Goal: Task Accomplishment & Management: Use online tool/utility

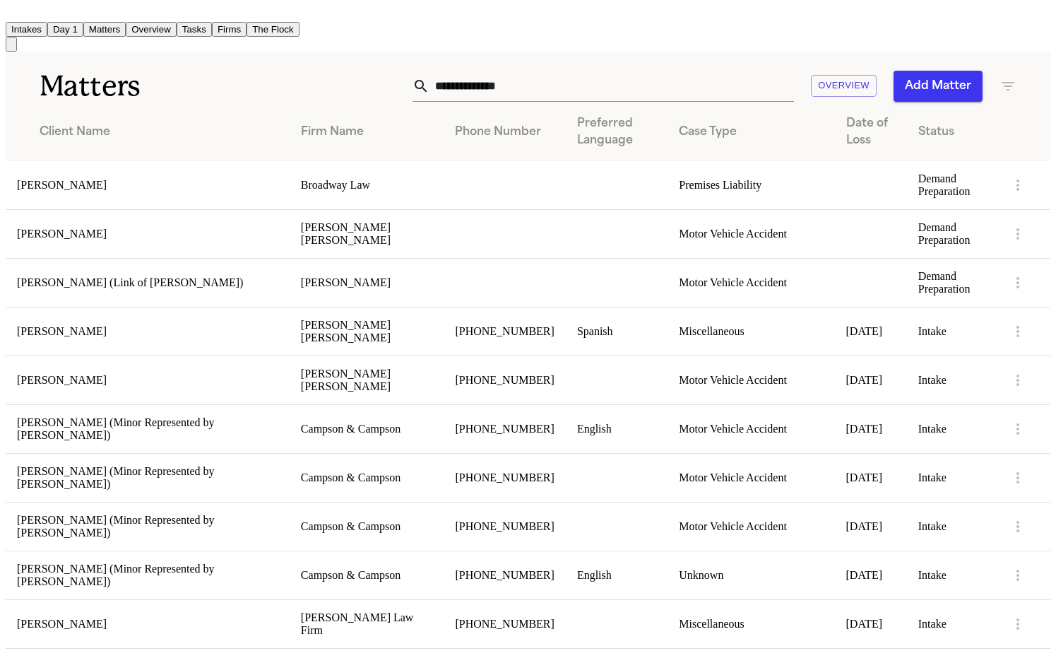
click at [191, 69] on h1 "Matters" at bounding box center [175, 86] width 271 height 35
click at [203, 258] on td "[PERSON_NAME] (Link of [PERSON_NAME])" at bounding box center [148, 282] width 284 height 49
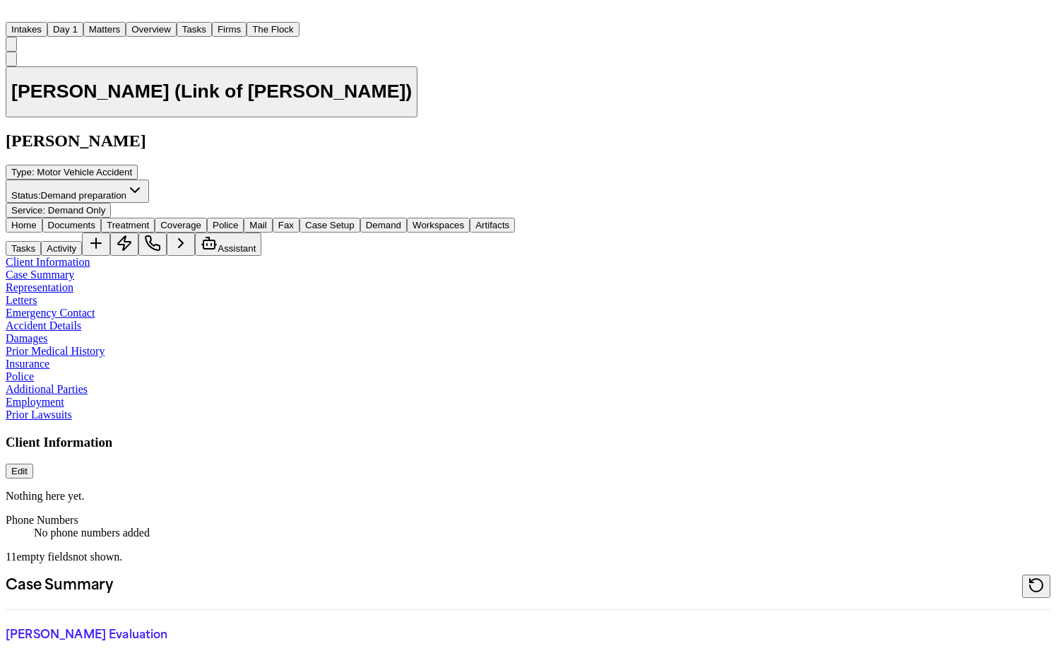
click at [366, 220] on span "Demand" at bounding box center [383, 225] width 35 height 11
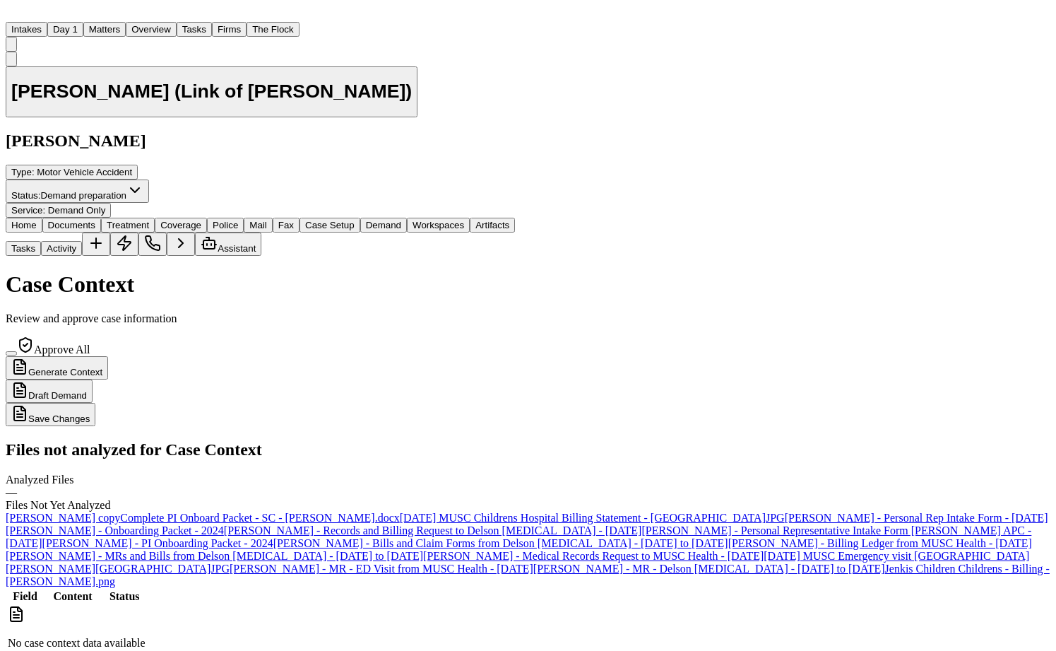
click at [108, 356] on button "Generate Context" at bounding box center [57, 367] width 102 height 23
click at [114, 22] on button "Matters" at bounding box center [104, 29] width 42 height 15
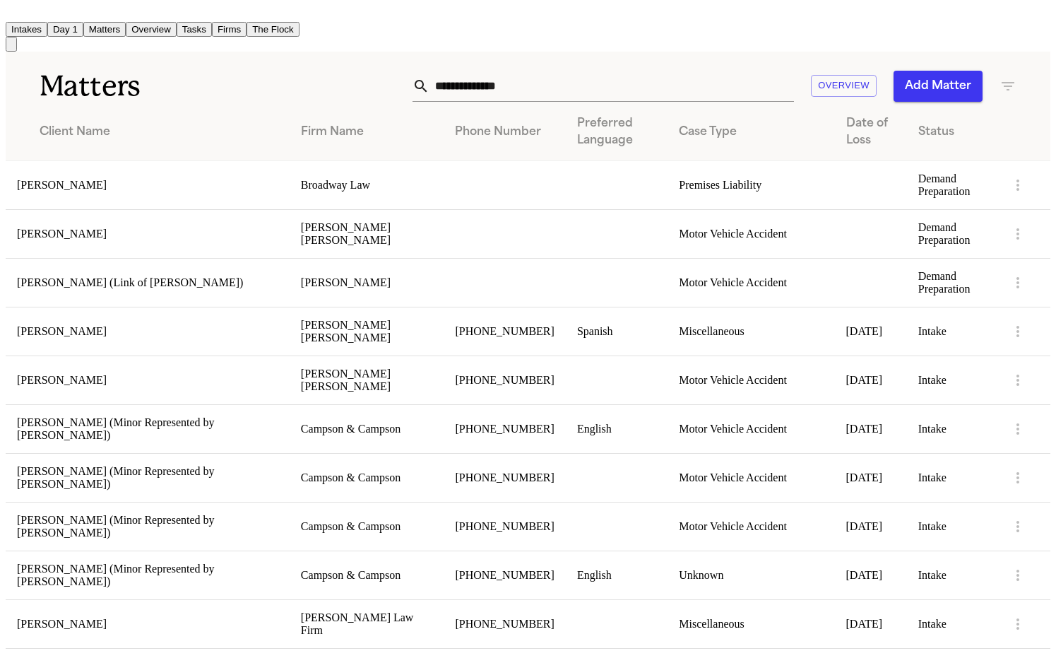
click at [114, 22] on button "Matters" at bounding box center [104, 29] width 42 height 15
click at [121, 22] on button "Matters" at bounding box center [104, 29] width 42 height 15
click at [100, 22] on button "Matters" at bounding box center [104, 29] width 42 height 15
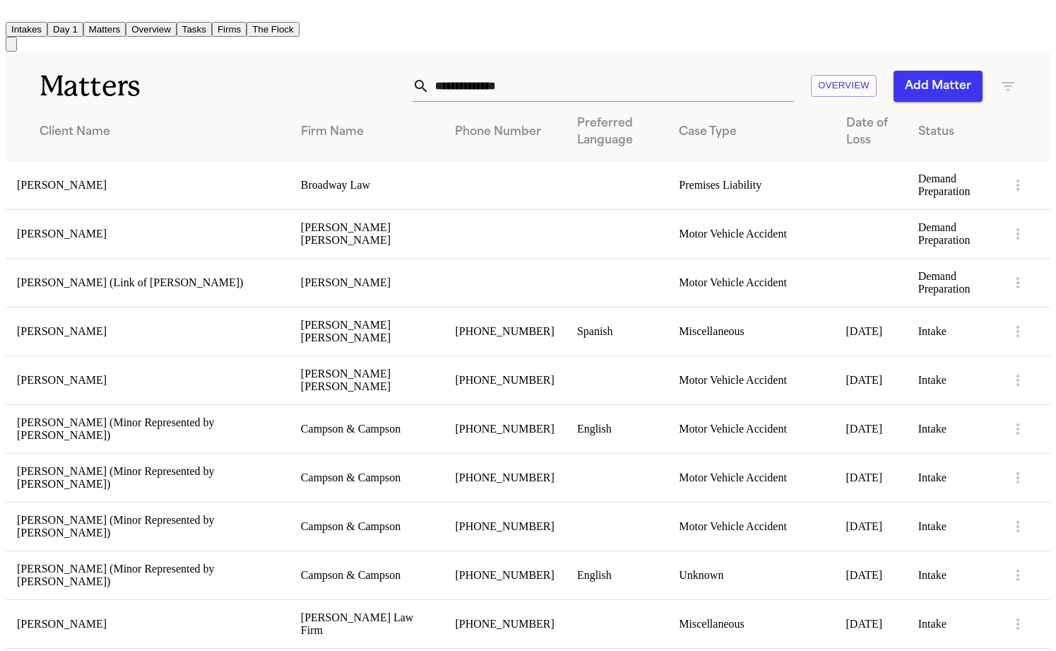
click at [100, 22] on button "Matters" at bounding box center [104, 29] width 42 height 15
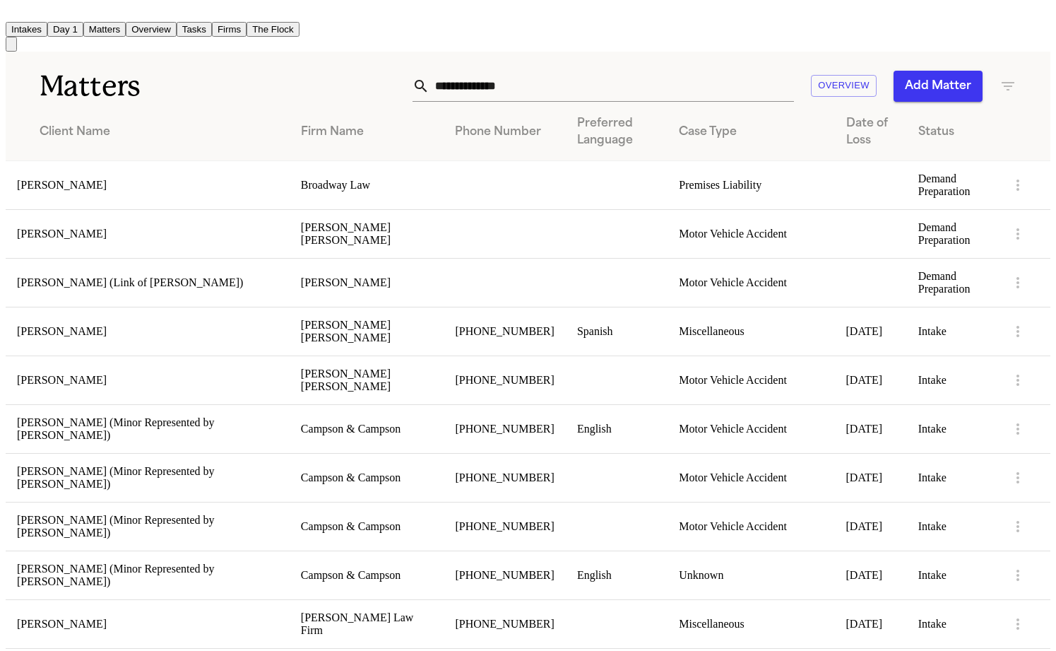
click at [100, 22] on button "Matters" at bounding box center [104, 29] width 42 height 15
click at [109, 22] on button "Matters" at bounding box center [104, 29] width 42 height 15
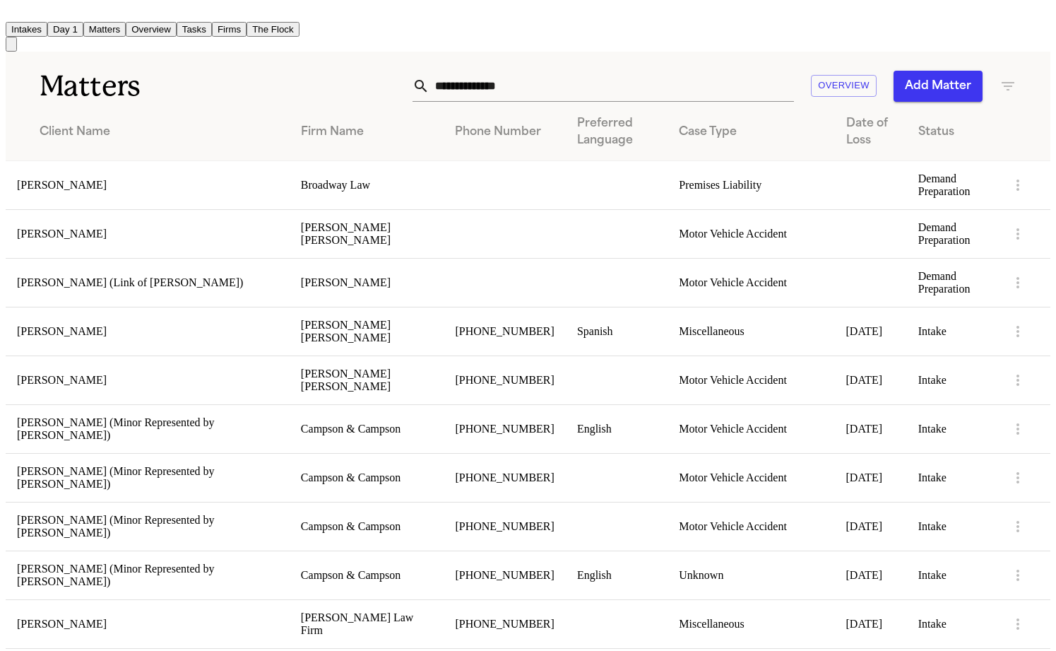
click at [1015, 78] on icon "button" at bounding box center [1007, 86] width 17 height 17
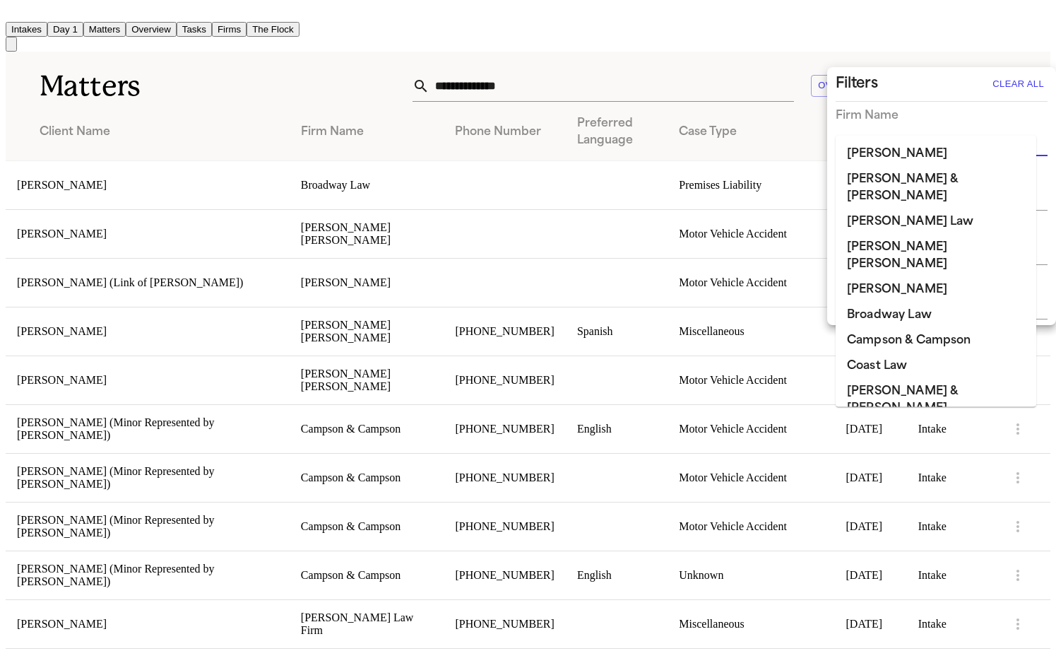
click at [927, 136] on input "text" at bounding box center [931, 146] width 191 height 20
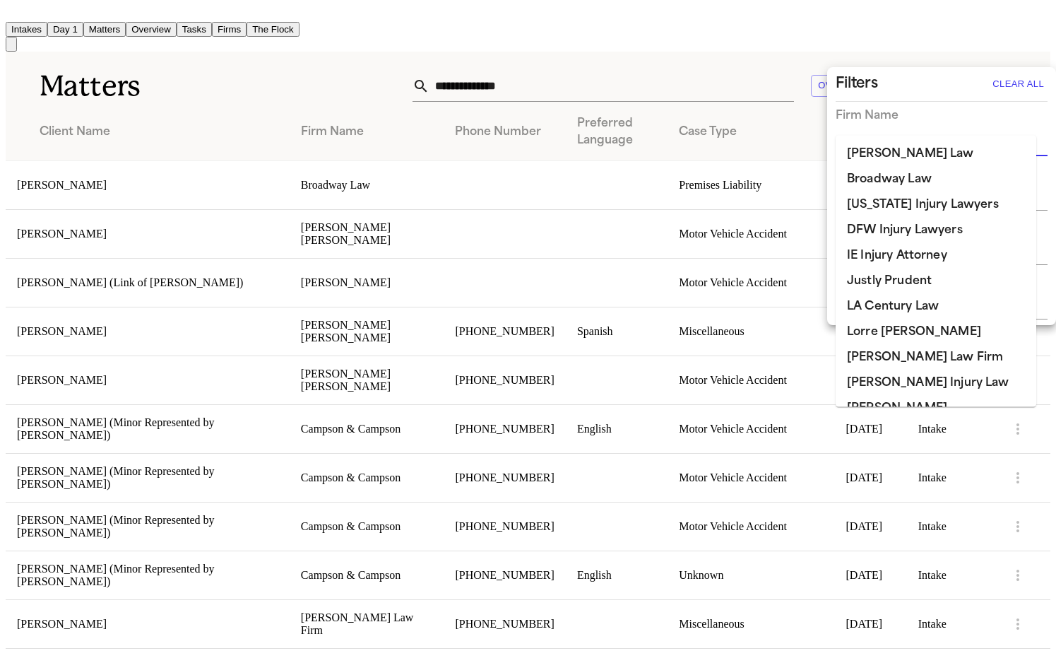
type input "**"
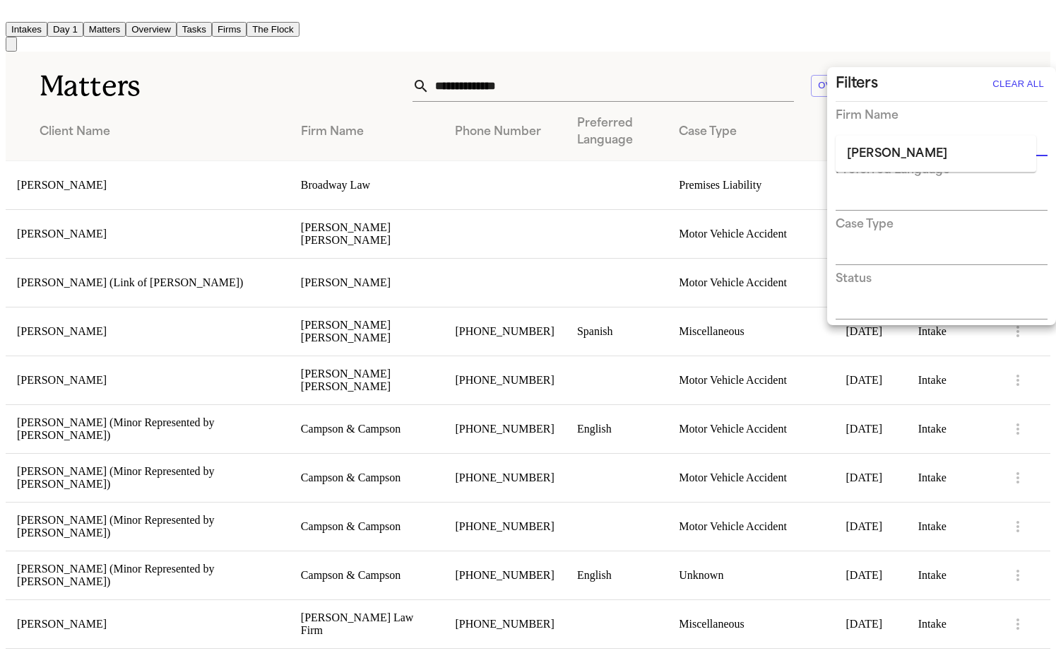
click at [930, 155] on li "[PERSON_NAME]" at bounding box center [936, 153] width 201 height 25
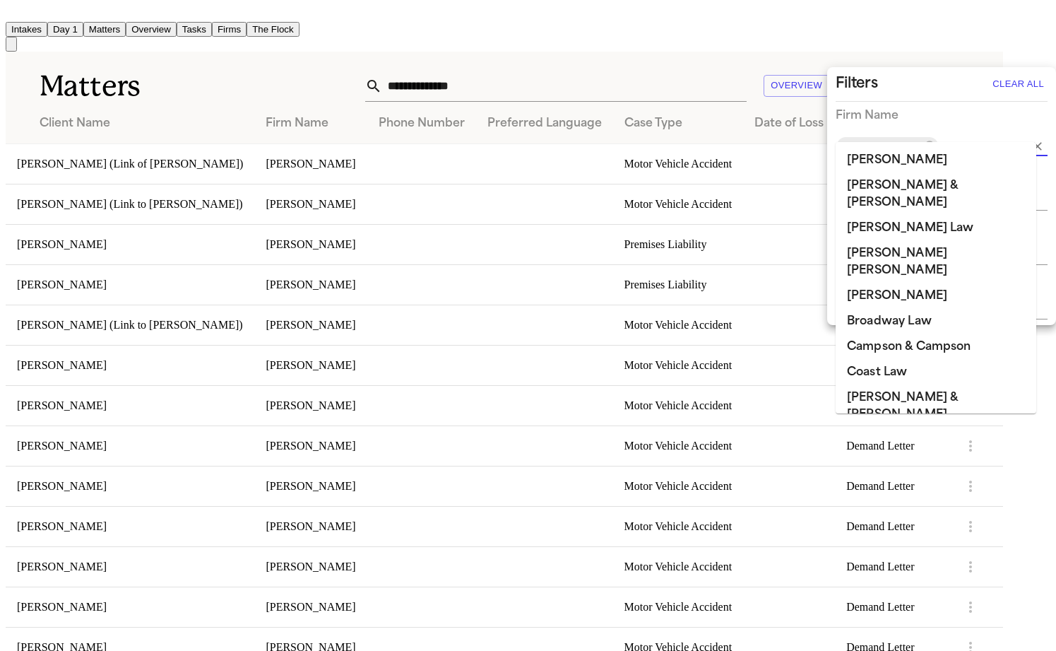
scroll to position [646, 0]
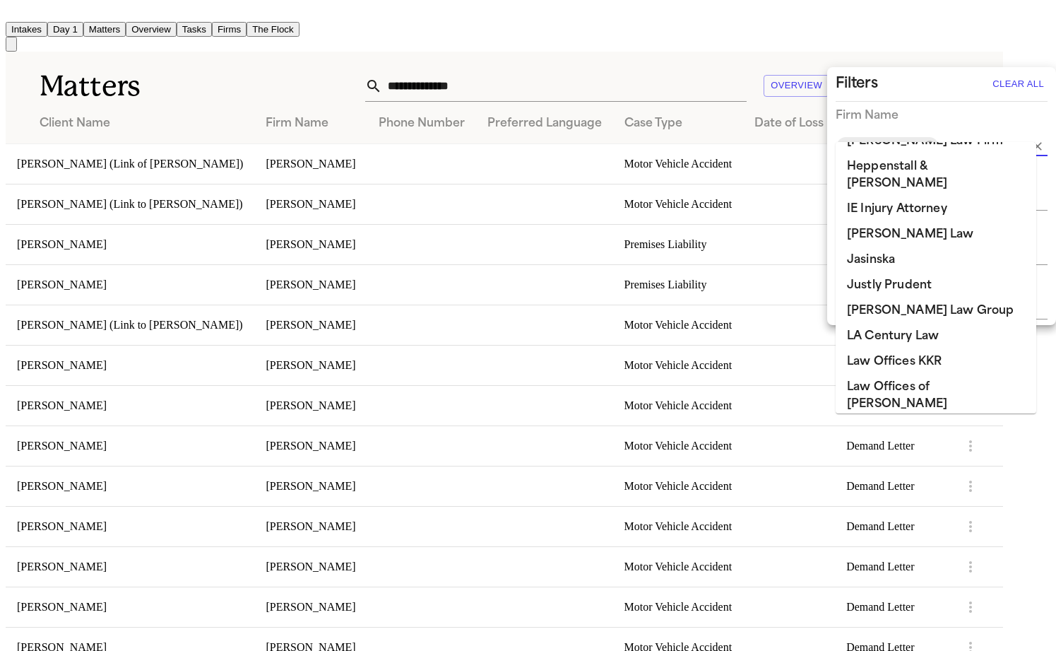
click at [233, 81] on div at bounding box center [528, 325] width 1056 height 651
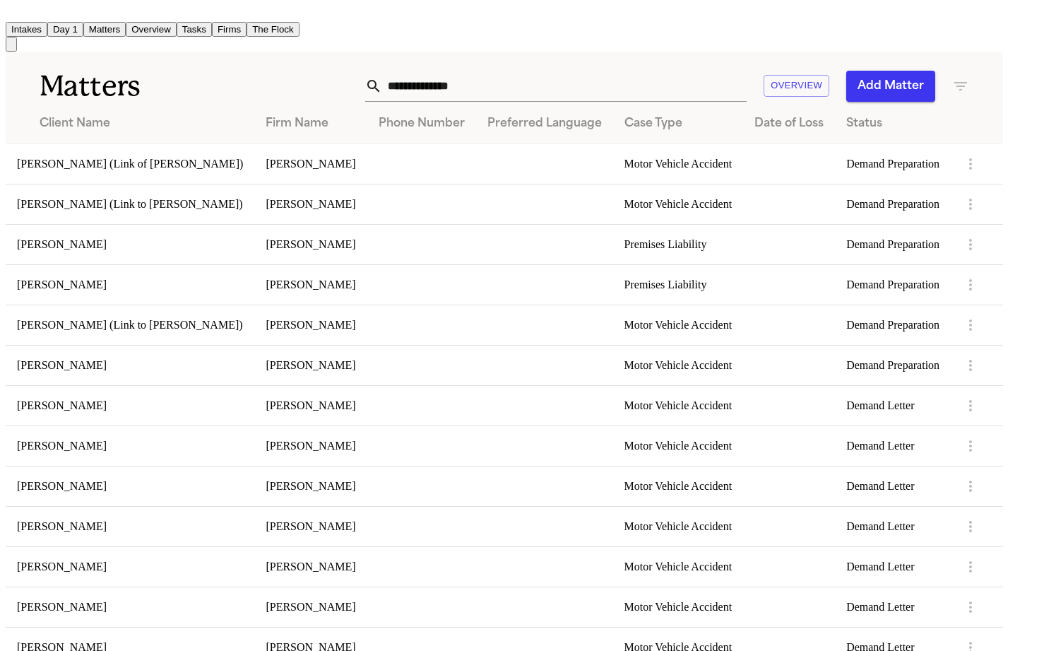
scroll to position [0, 0]
click at [935, 71] on button "Add Matter" at bounding box center [890, 86] width 89 height 31
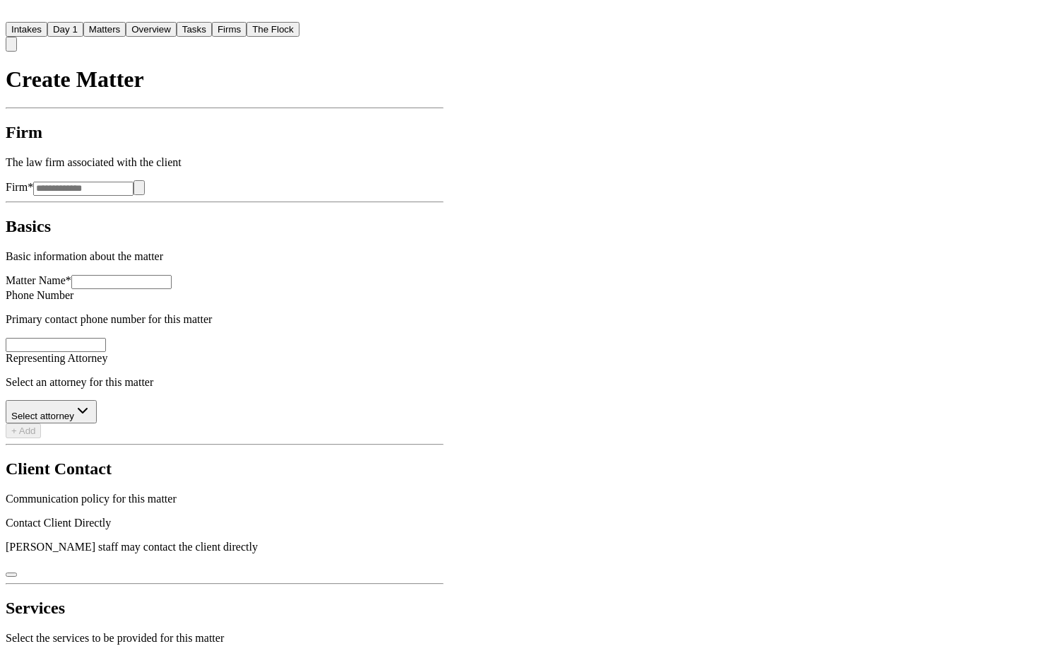
click at [133, 182] on input "Firm *" at bounding box center [83, 189] width 100 height 14
type input "*********"
type input "**********"
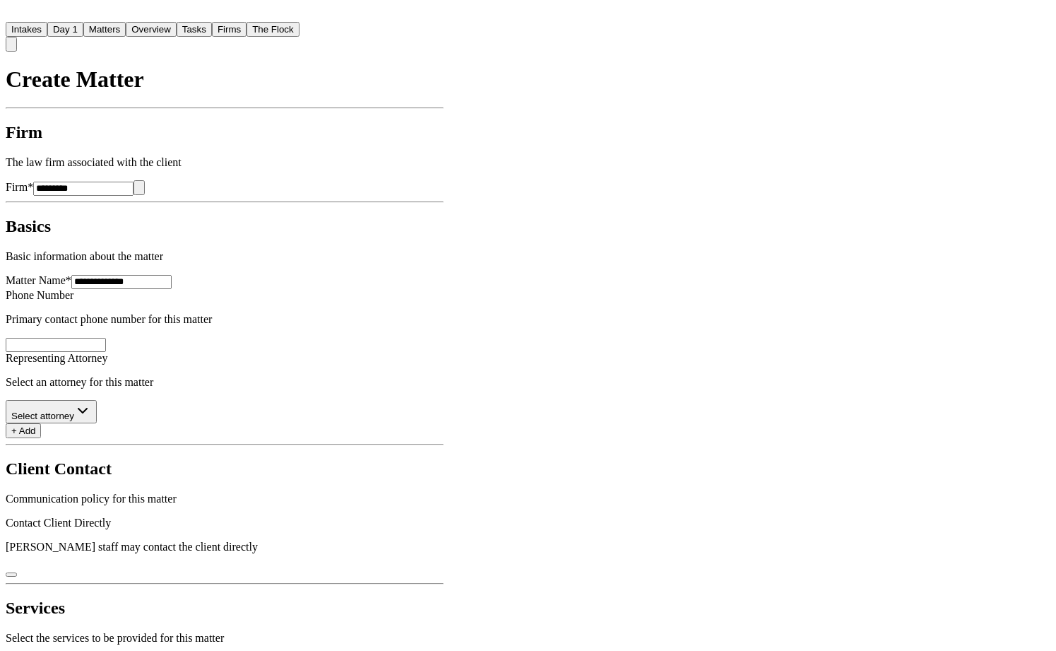
scroll to position [124, 0]
click at [566, 541] on div "Motor Vehicle Accident" at bounding box center [613, 626] width 175 height 191
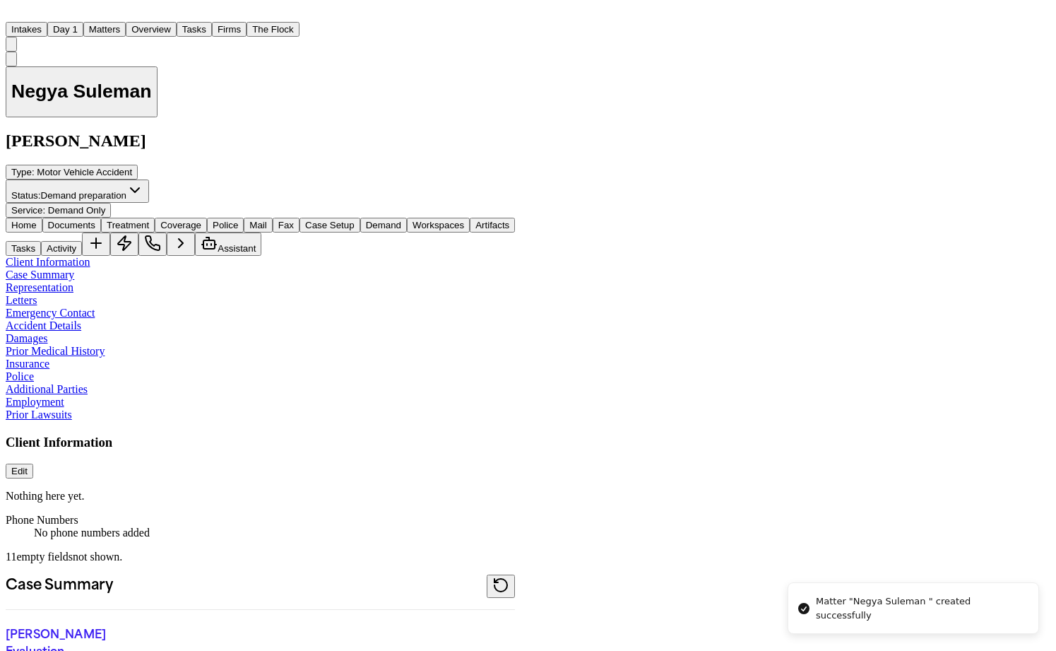
click at [76, 220] on span "Documents" at bounding box center [71, 225] width 47 height 11
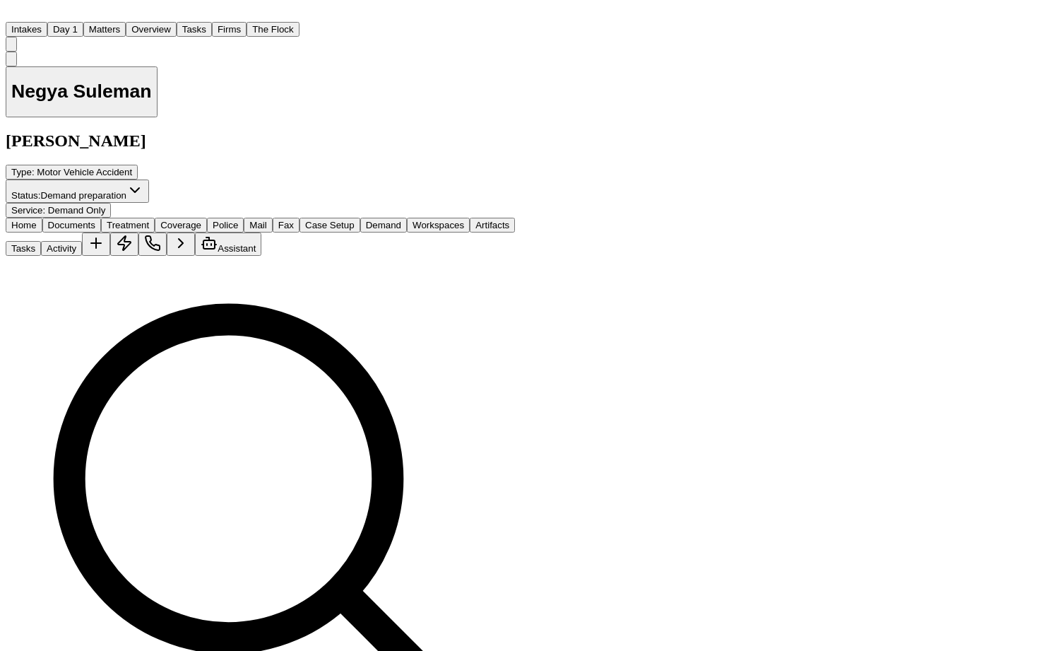
click at [109, 22] on button "Matters" at bounding box center [104, 29] width 42 height 15
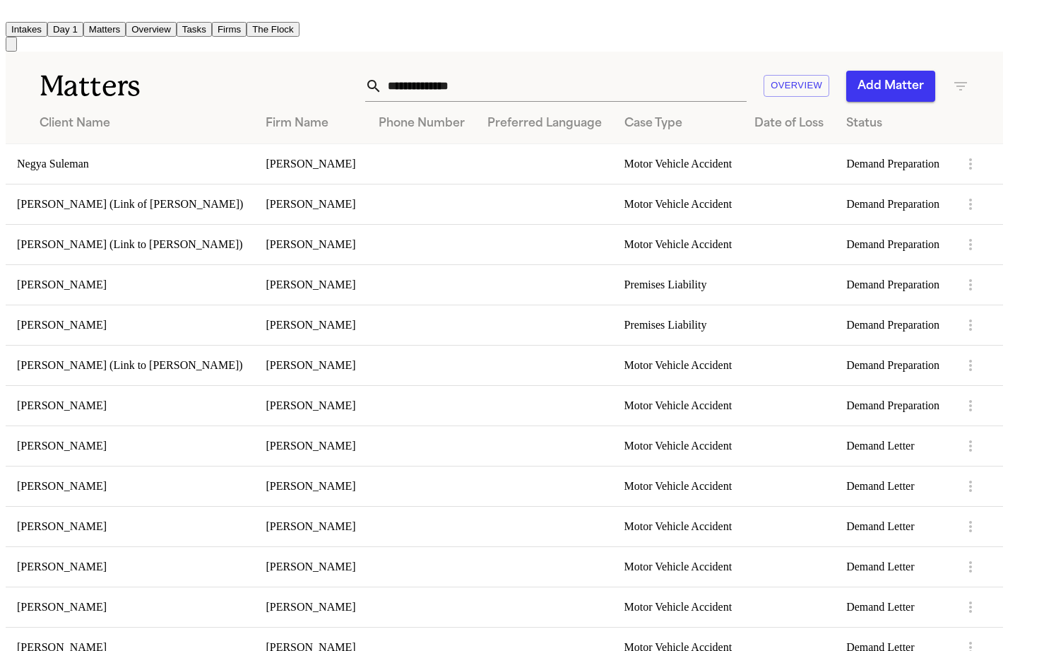
click at [223, 104] on th "Client Name" at bounding box center [130, 124] width 249 height 40
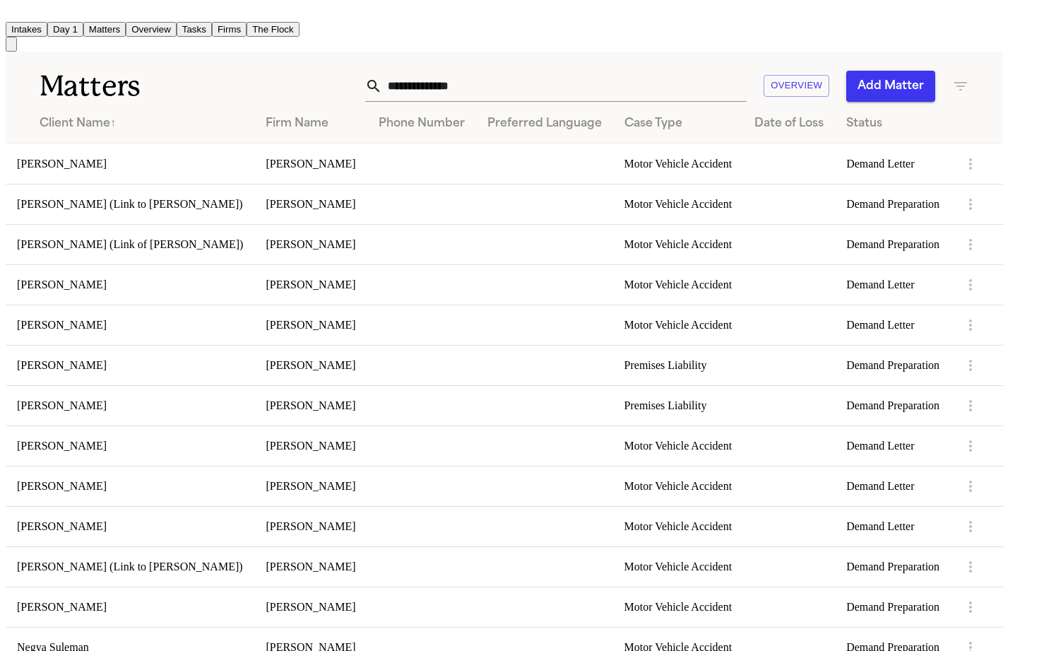
click at [683, 71] on input "text" at bounding box center [564, 86] width 364 height 31
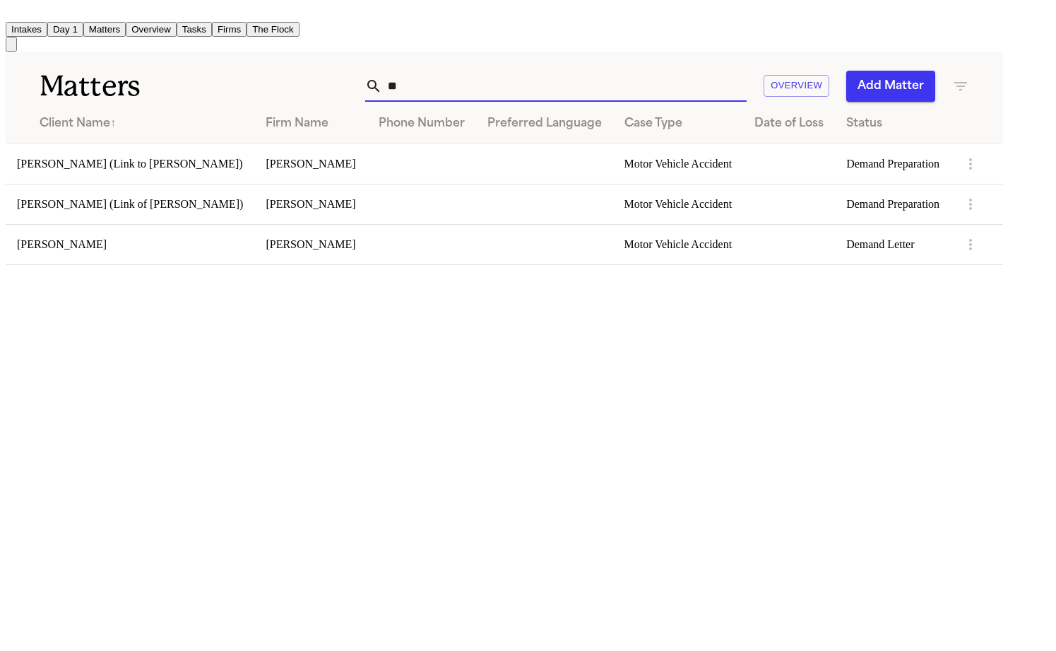
type input "*"
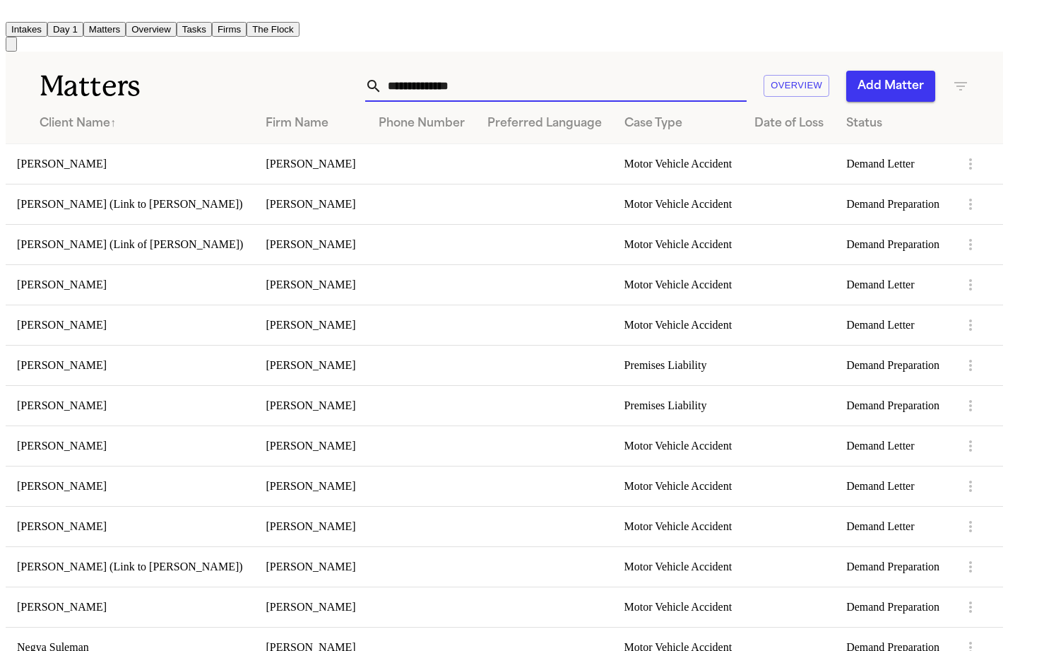
click at [969, 78] on icon "button" at bounding box center [960, 86] width 17 height 17
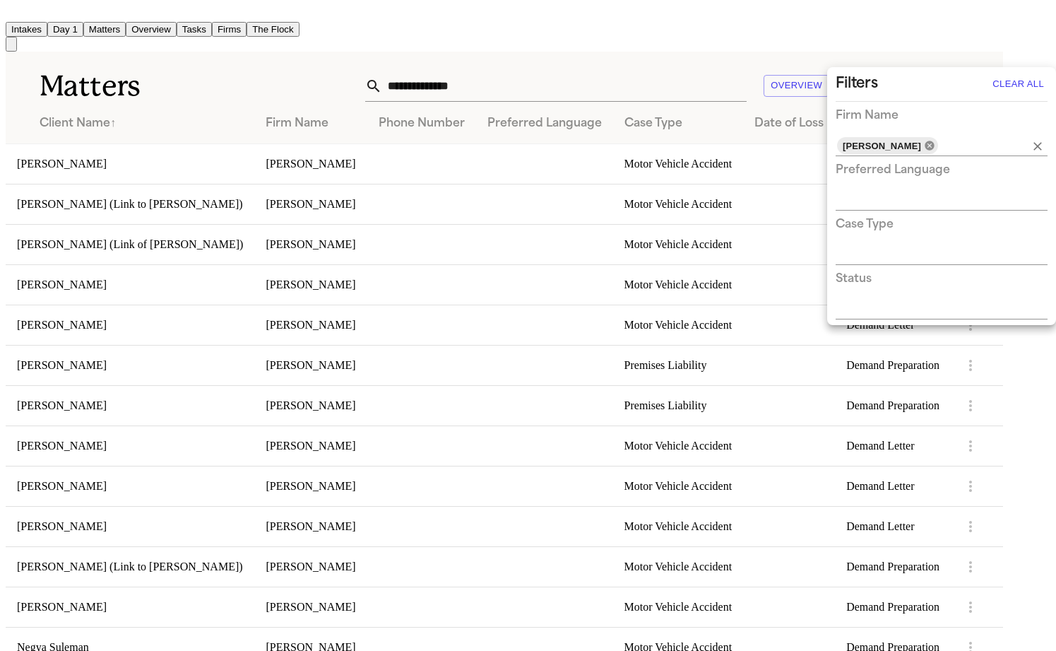
click at [925, 141] on icon at bounding box center [929, 145] width 9 height 9
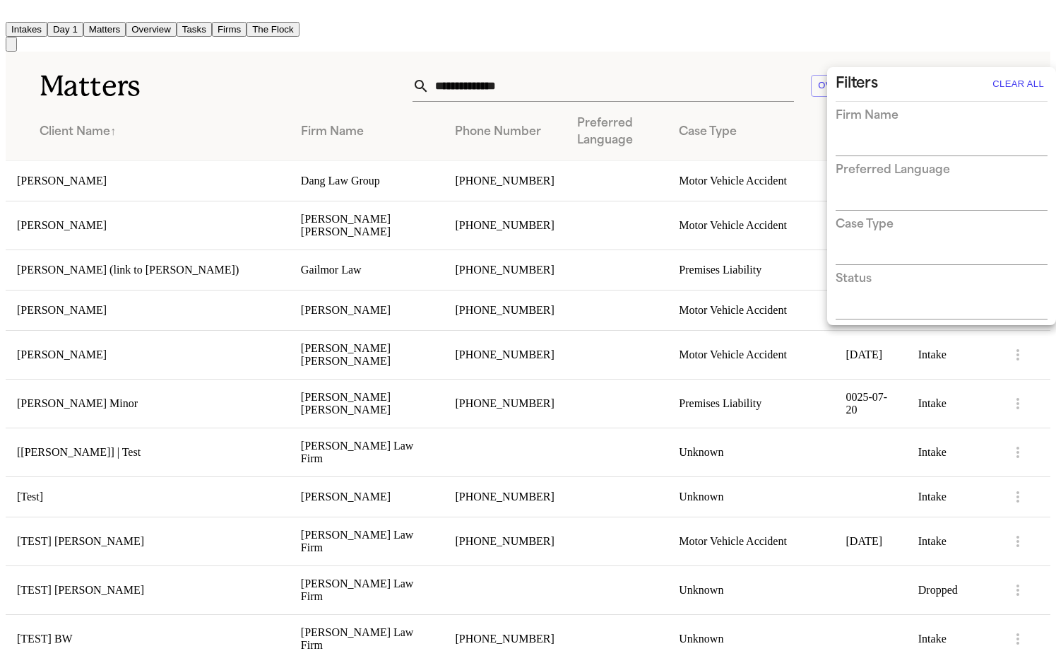
click at [714, 61] on div at bounding box center [528, 325] width 1056 height 651
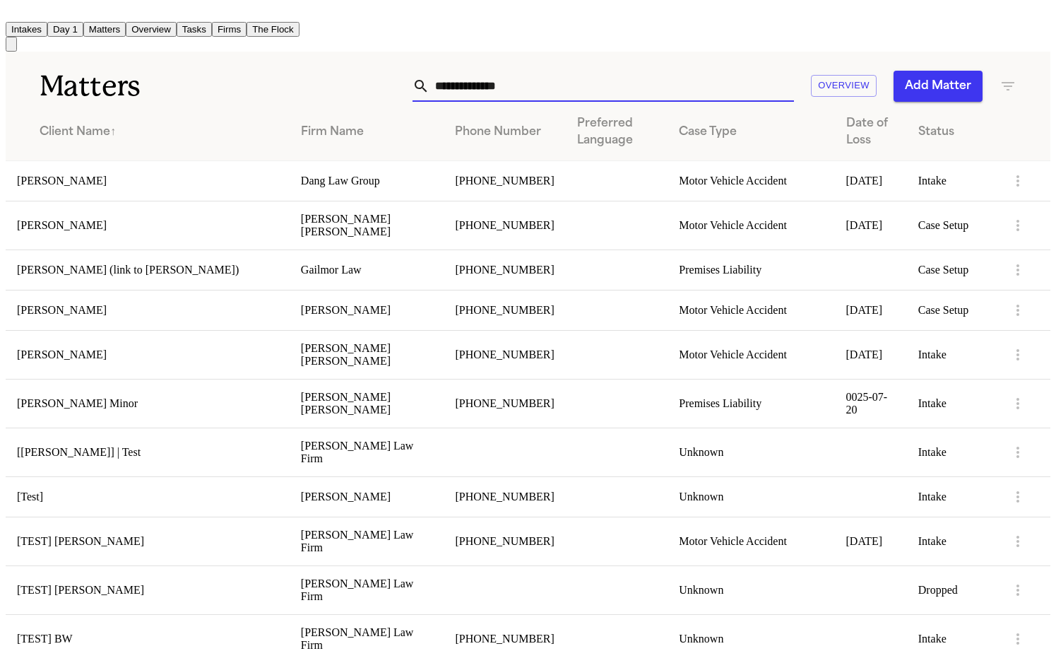
click at [684, 71] on input "text" at bounding box center [611, 86] width 364 height 31
click at [690, 71] on input "text" at bounding box center [611, 86] width 364 height 31
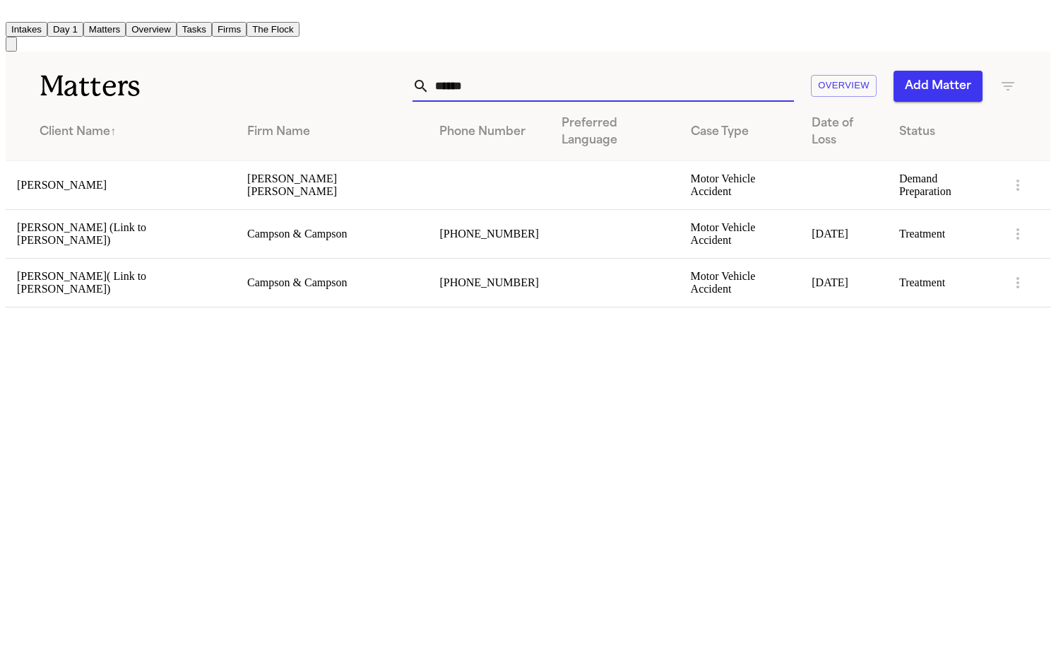
type input "******"
click at [230, 160] on td "[PERSON_NAME]" at bounding box center [121, 184] width 230 height 49
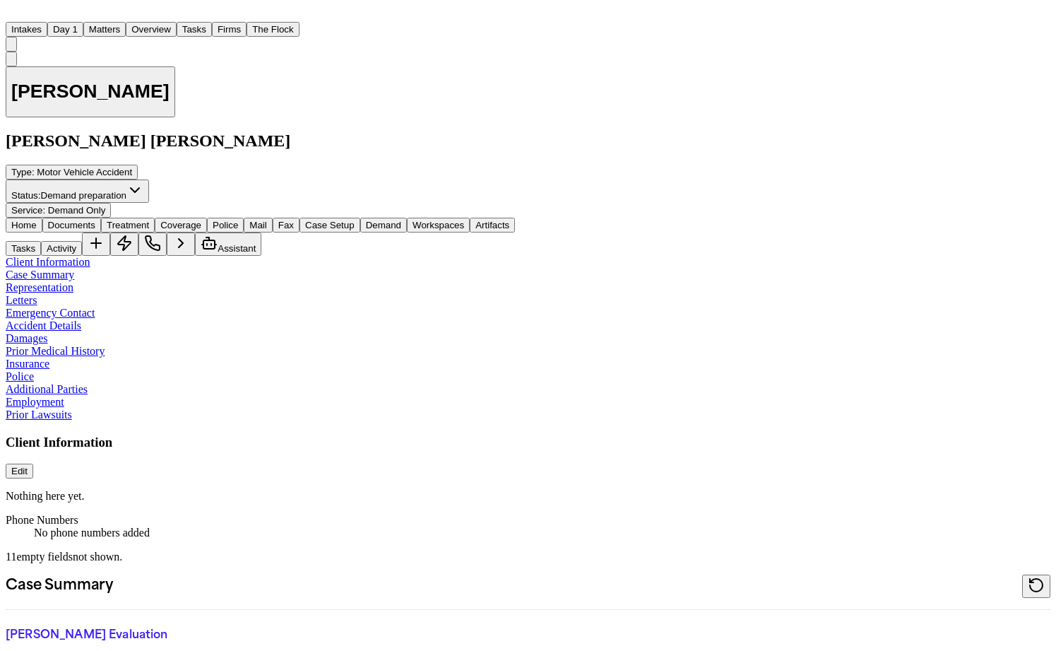
click at [376, 220] on span "Demand" at bounding box center [383, 225] width 35 height 11
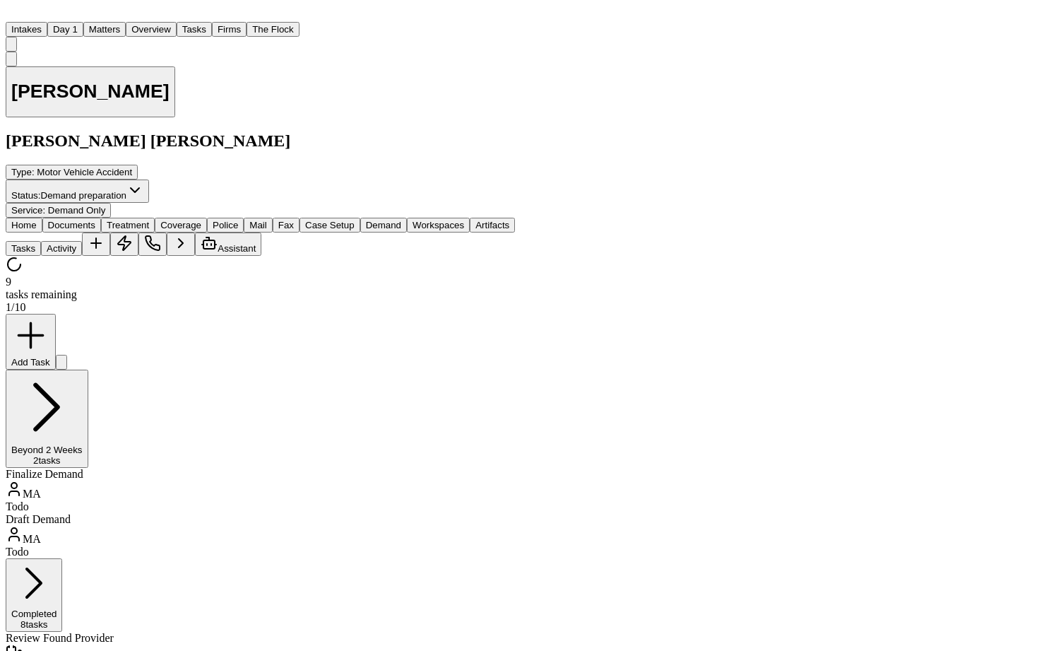
select select "**********"
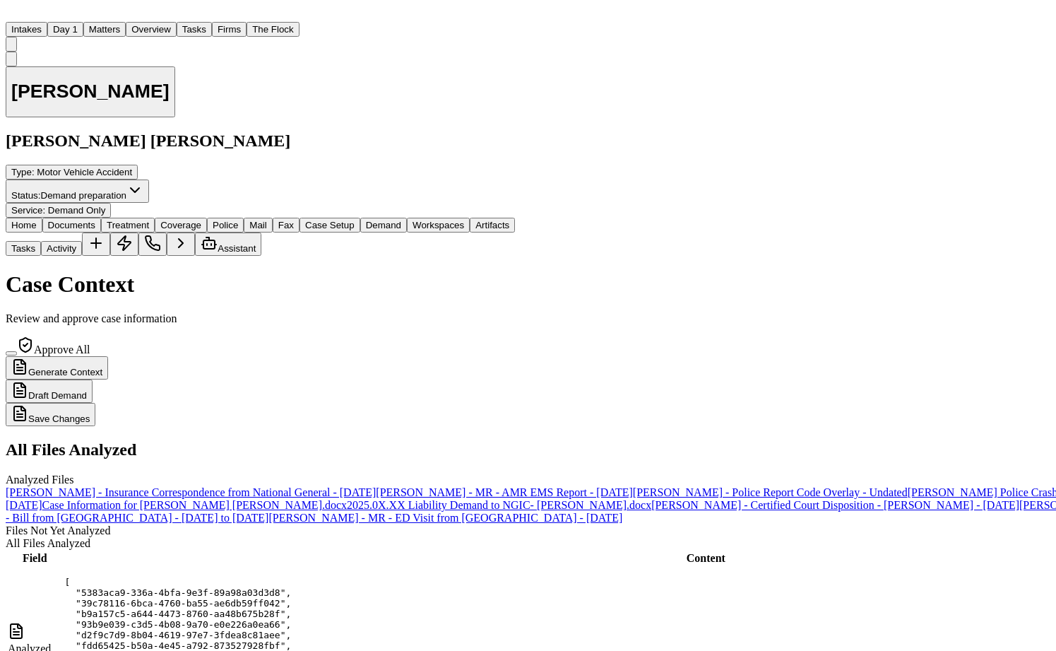
scroll to position [1505, 0]
click at [219, 22] on button "Firms" at bounding box center [229, 29] width 35 height 15
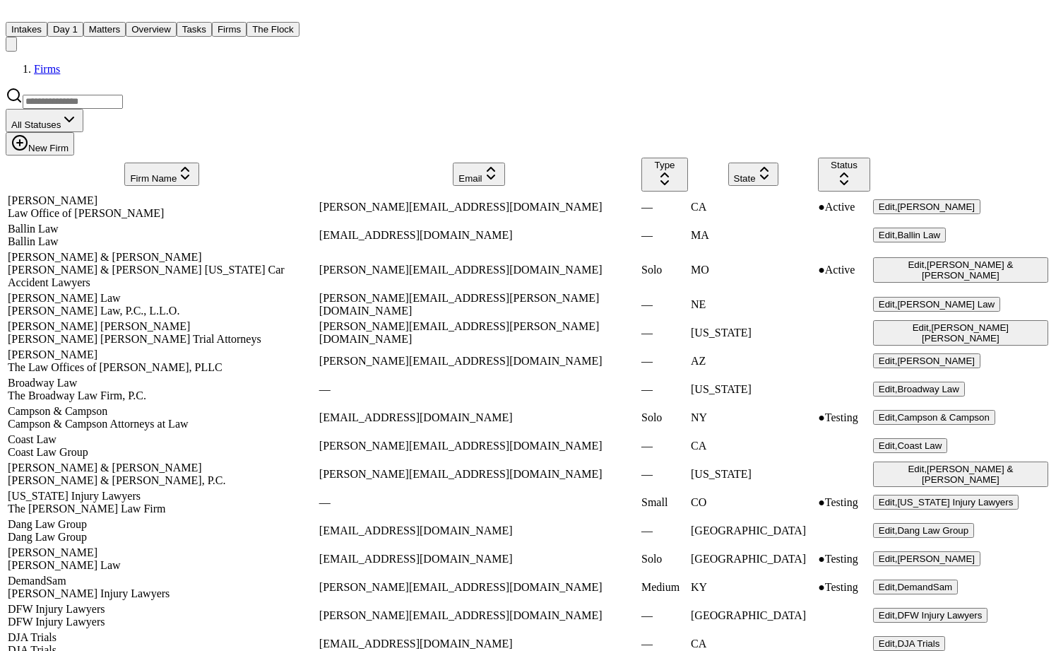
click at [43, 333] on div "[PERSON_NAME] [PERSON_NAME] Trial Attorneys" at bounding box center [162, 339] width 309 height 13
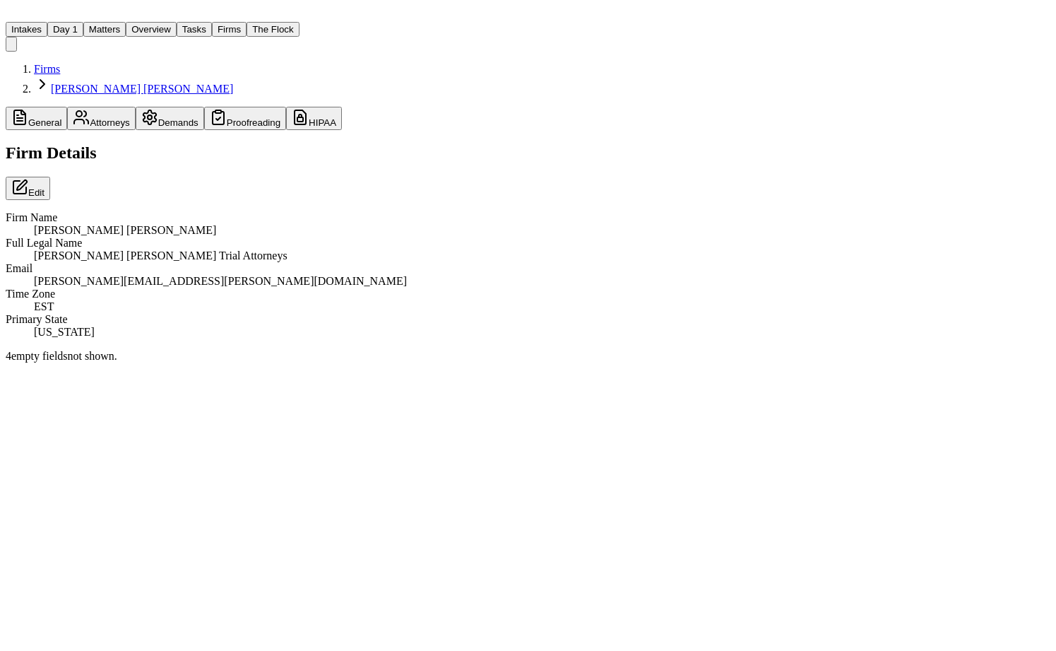
click at [160, 107] on button "Demands" at bounding box center [170, 118] width 69 height 23
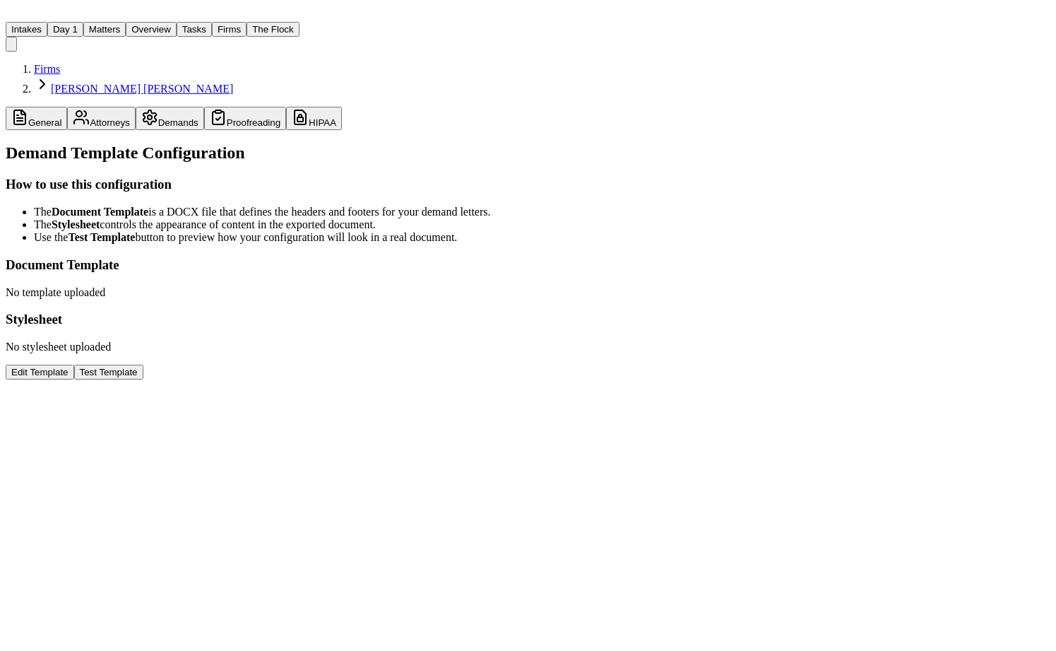
click at [256, 22] on button "The Flock" at bounding box center [273, 29] width 53 height 15
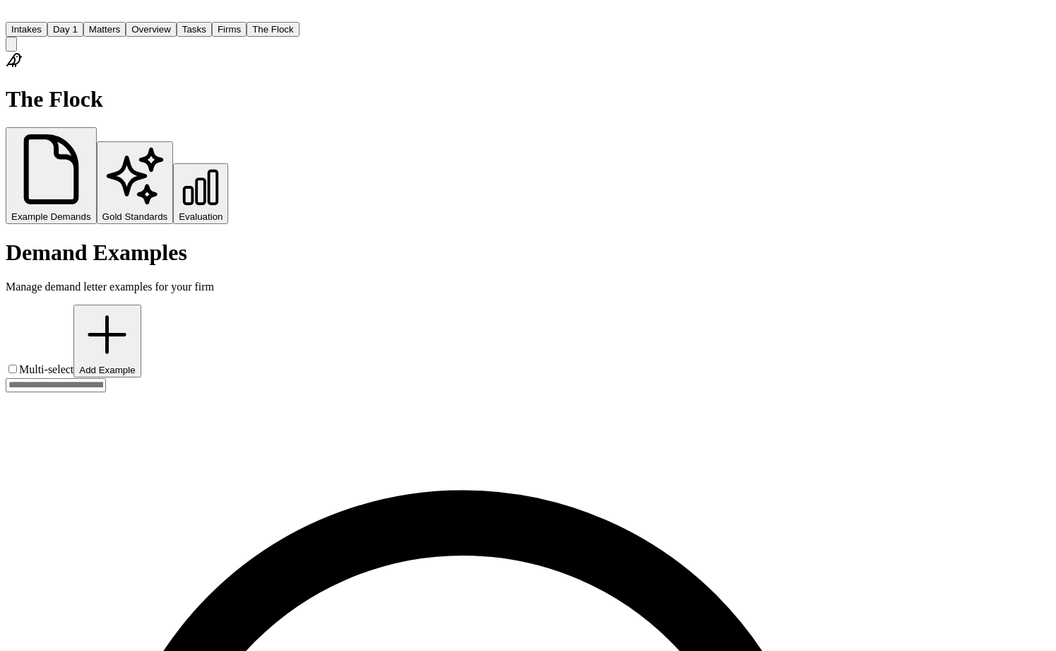
click at [179, 211] on span "Evaluation" at bounding box center [201, 216] width 44 height 11
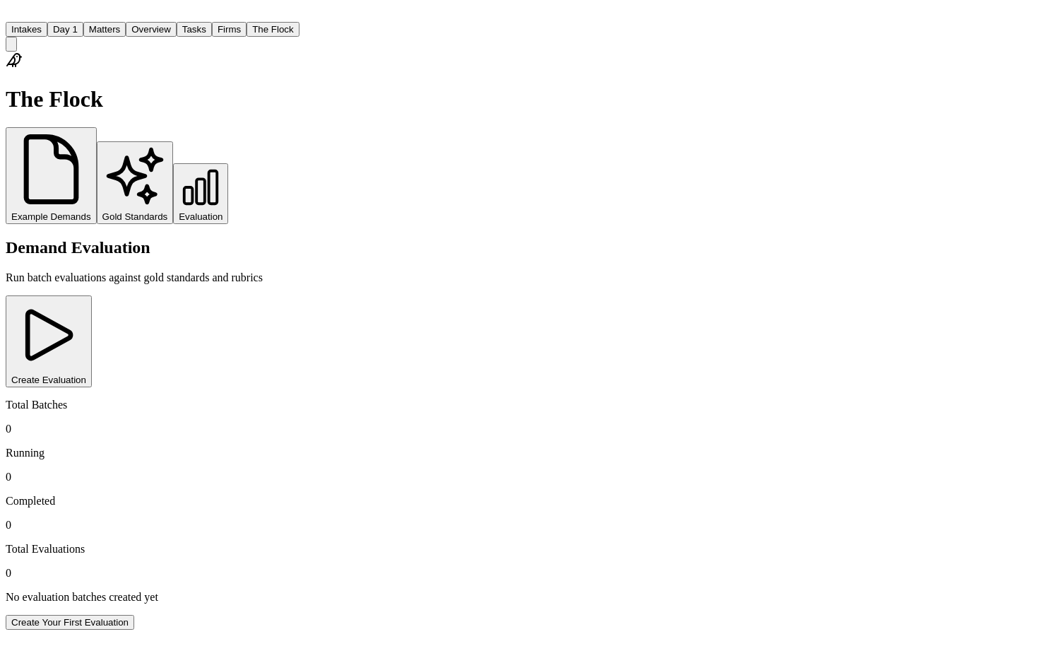
click at [64, 211] on span "Example Demands" at bounding box center [51, 216] width 80 height 11
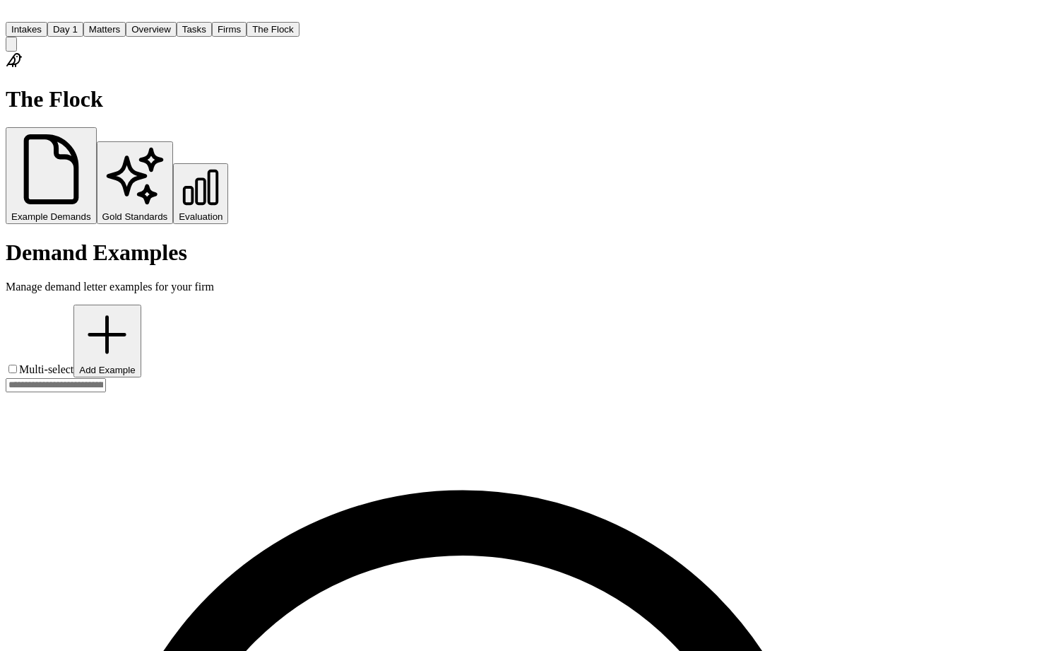
click at [102, 211] on span "Gold Standards" at bounding box center [135, 216] width 66 height 11
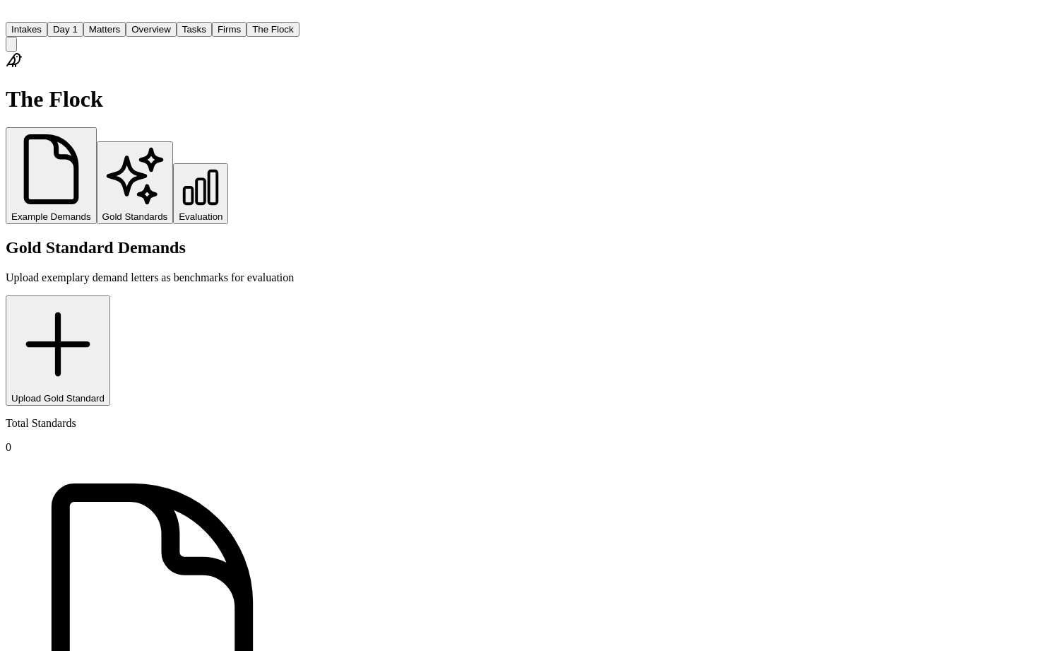
click at [57, 211] on span "Example Demands" at bounding box center [51, 216] width 80 height 11
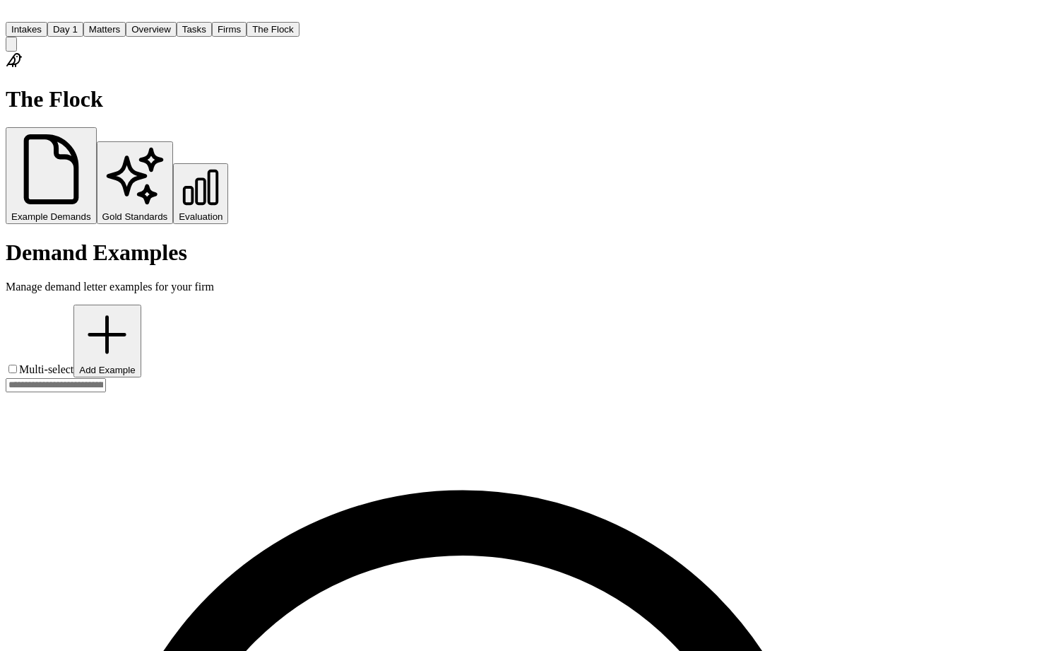
click at [114, 22] on button "Matters" at bounding box center [104, 29] width 42 height 15
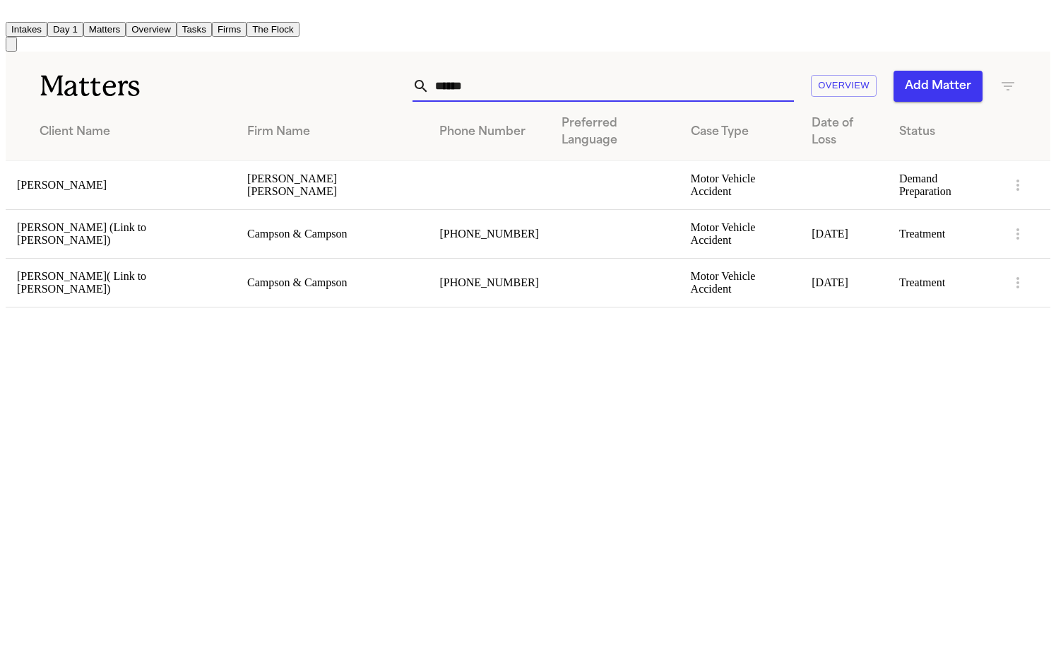
click at [747, 71] on input "******" at bounding box center [611, 86] width 364 height 31
click at [95, 160] on td "[PERSON_NAME]" at bounding box center [121, 184] width 230 height 49
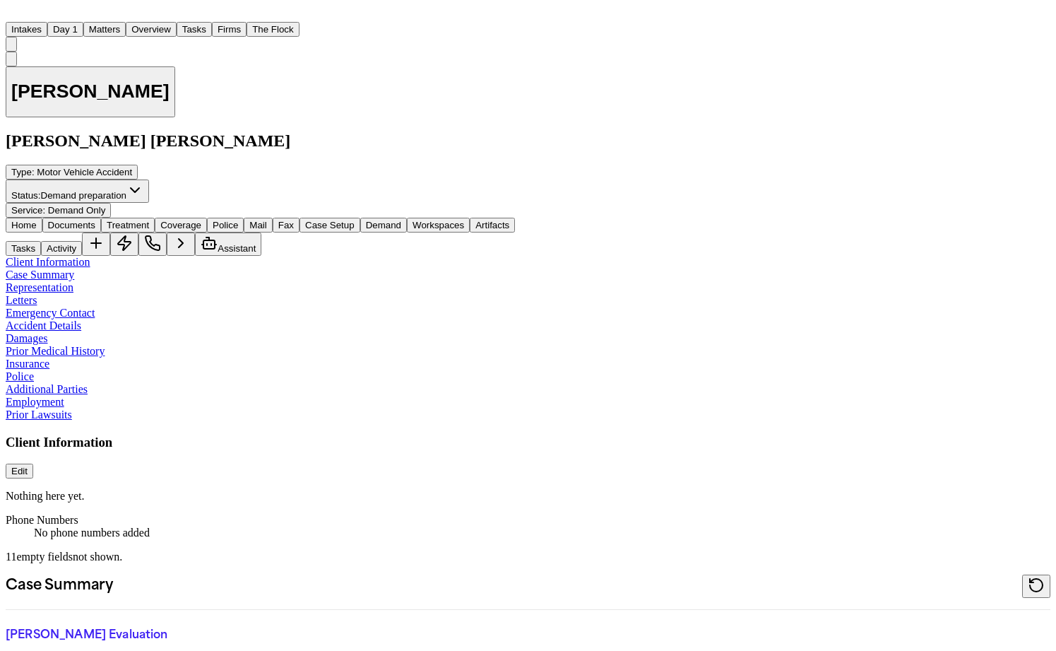
click at [218, 235] on icon "button" at bounding box center [209, 243] width 17 height 17
click at [367, 220] on span "Demand" at bounding box center [383, 225] width 35 height 11
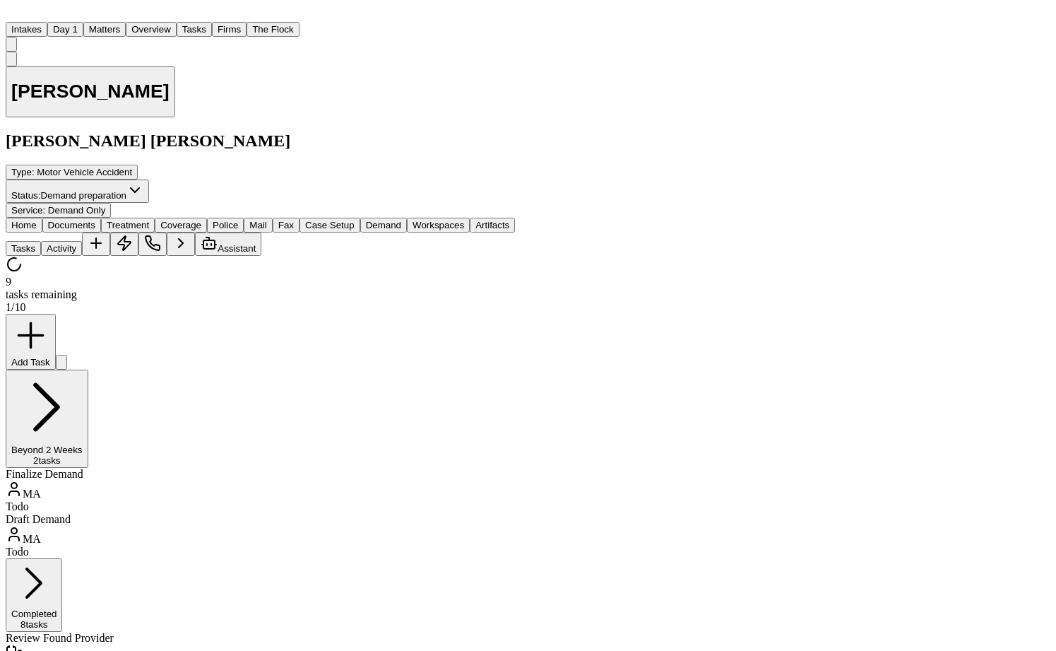
select select "**********"
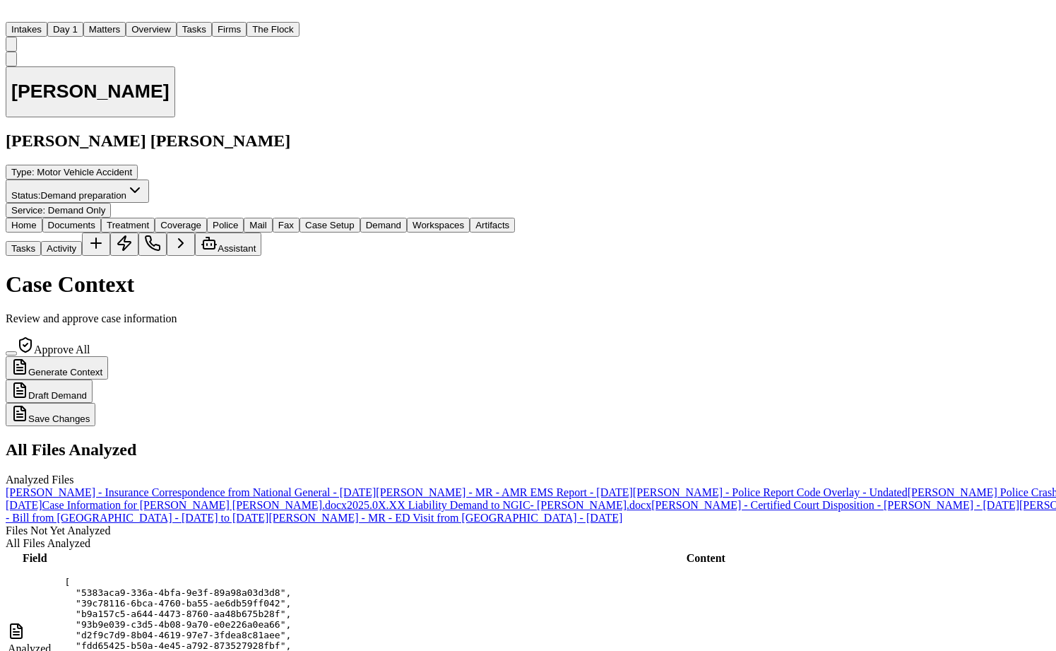
click at [433, 220] on span "Workspaces" at bounding box center [438, 225] width 52 height 11
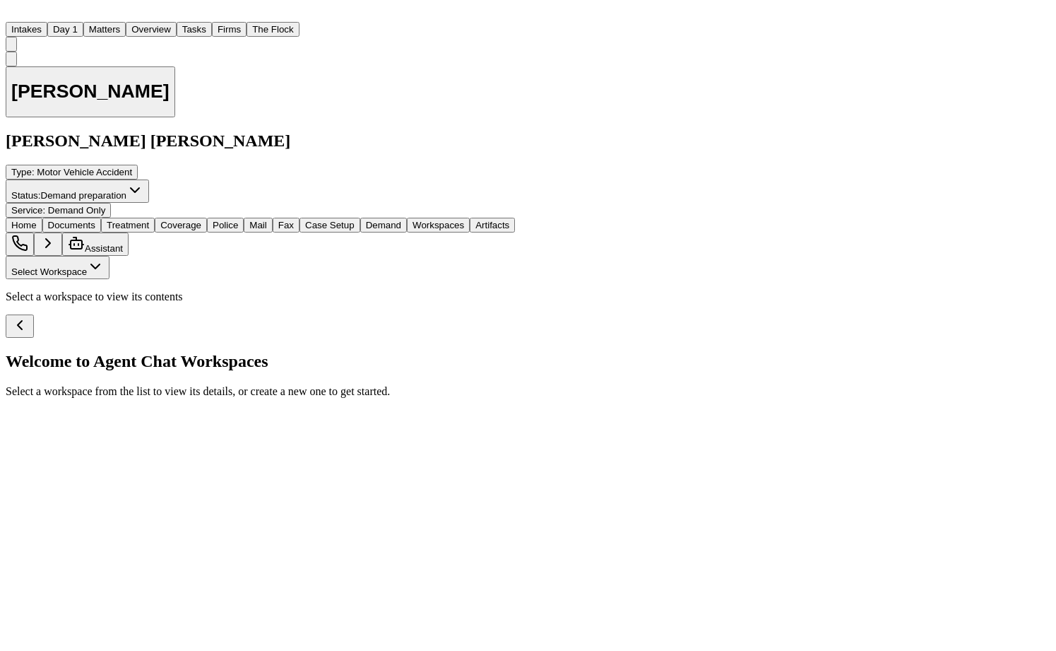
click at [57, 266] on span "Select Workspace" at bounding box center [49, 271] width 76 height 11
click at [49, 127] on span "[PERSON_NAME] Agent Demand" at bounding box center [79, 132] width 143 height 11
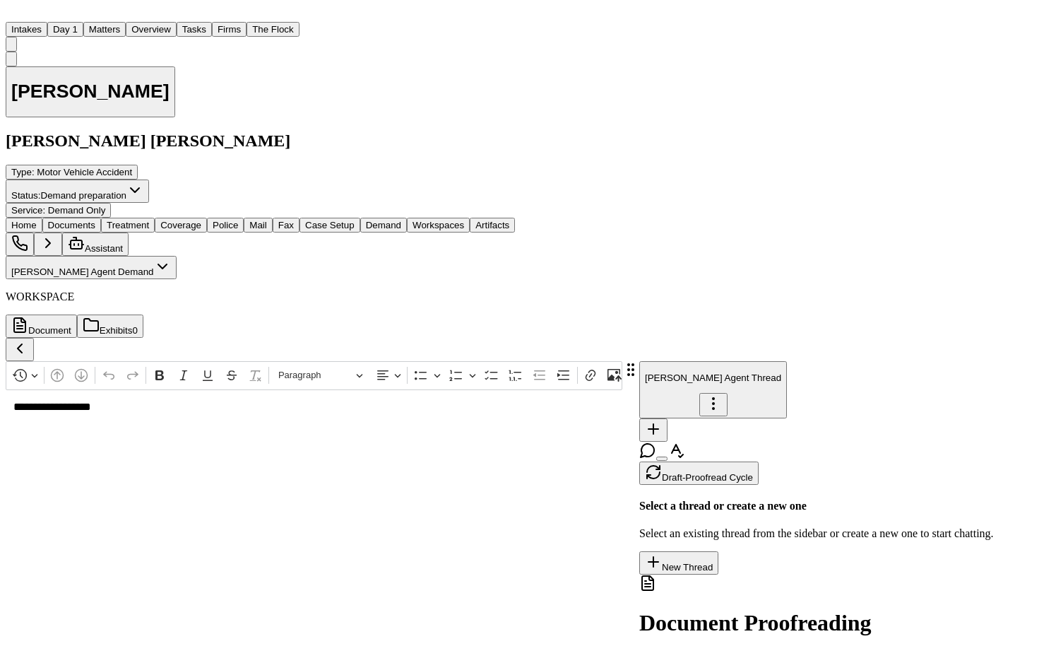
click at [729, 372] on p "[PERSON_NAME] Agent Thread" at bounding box center [713, 377] width 136 height 11
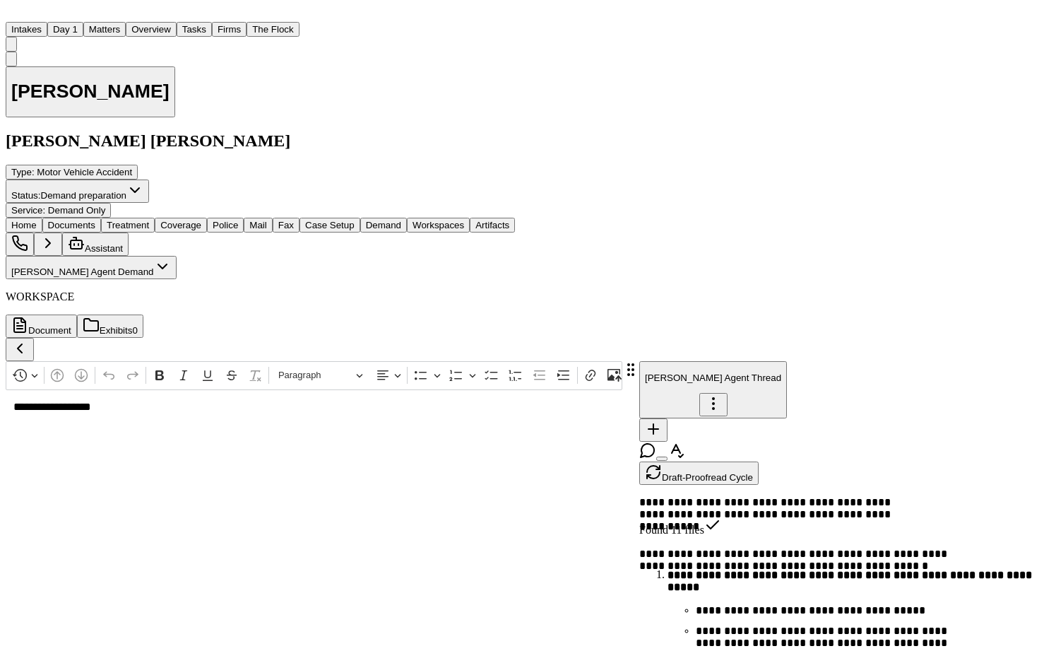
scroll to position [8046, 0]
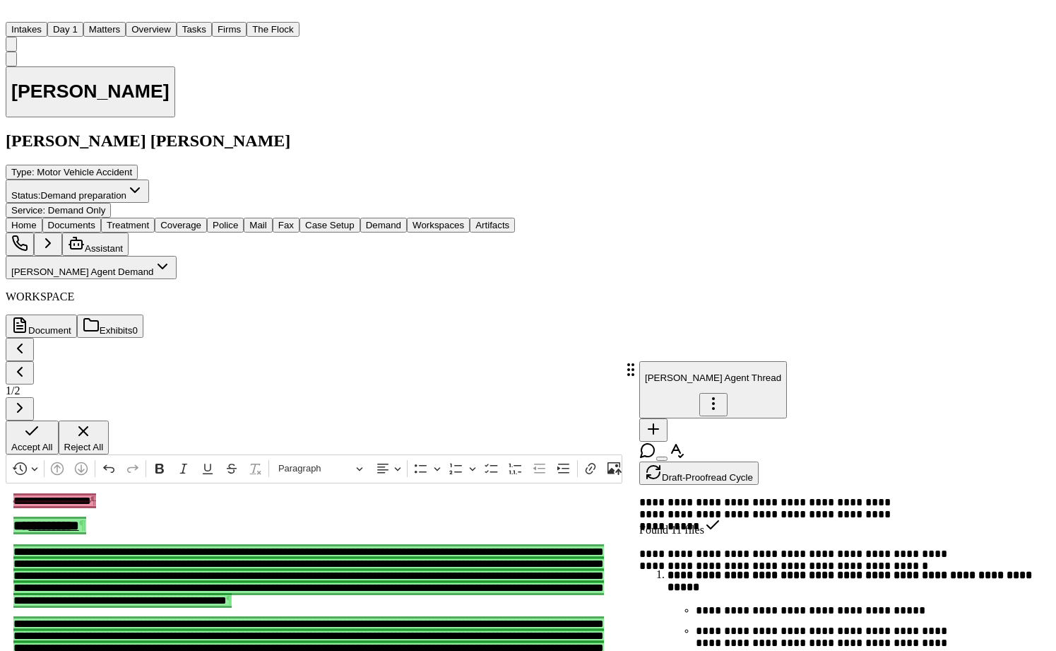
click at [53, 452] on span "Accept All" at bounding box center [32, 446] width 42 height 11
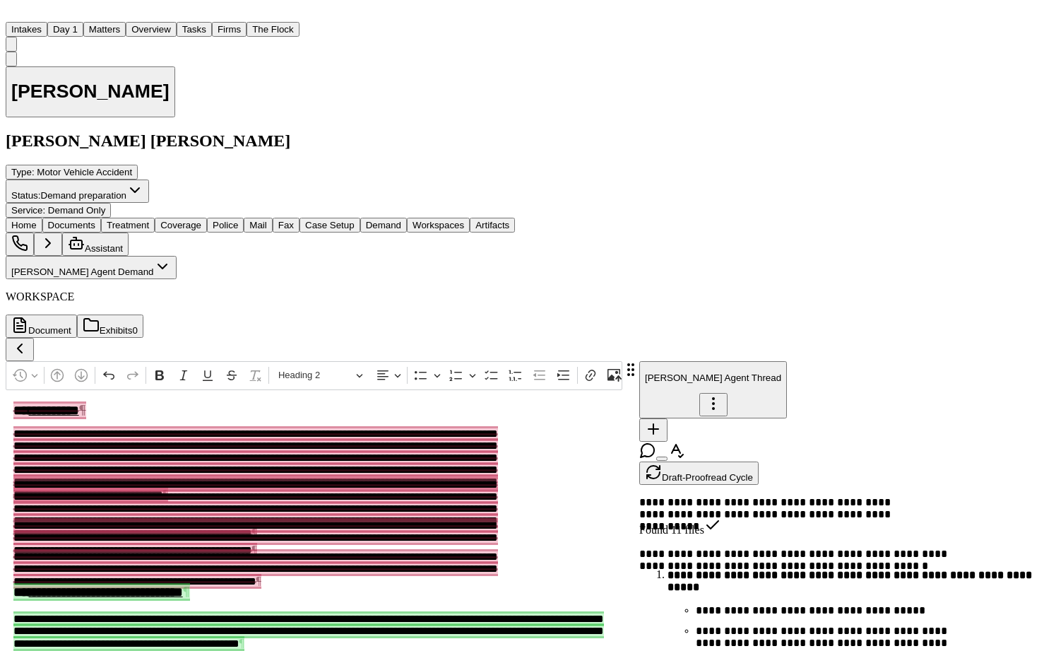
scroll to position [8703, 0]
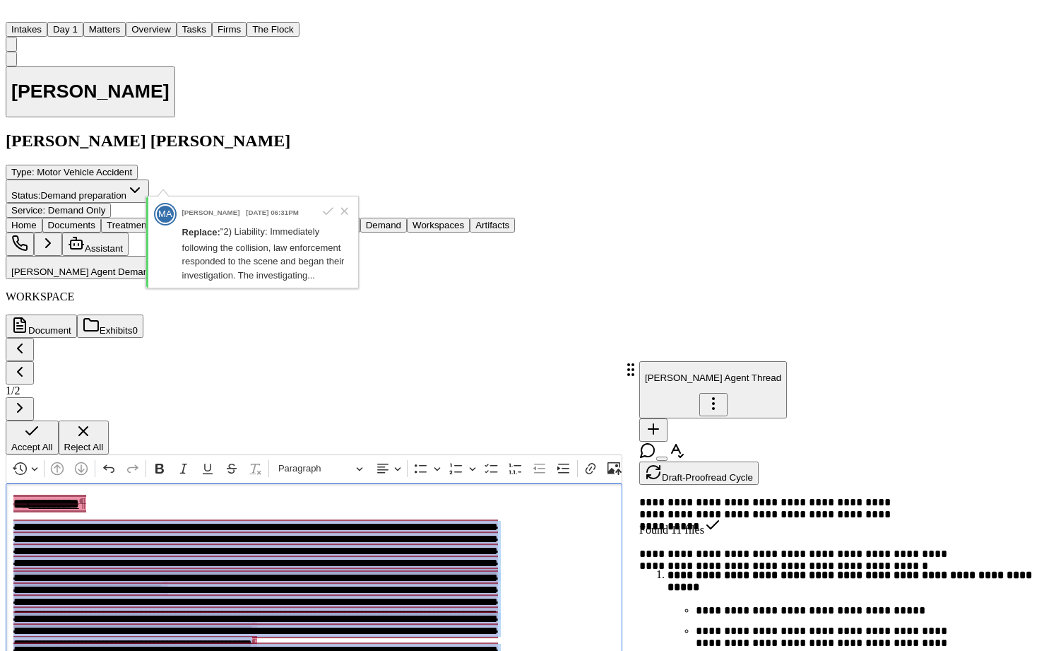
drag, startPoint x: 443, startPoint y: 302, endPoint x: 139, endPoint y: 198, distance: 321.0
copy div "**********"
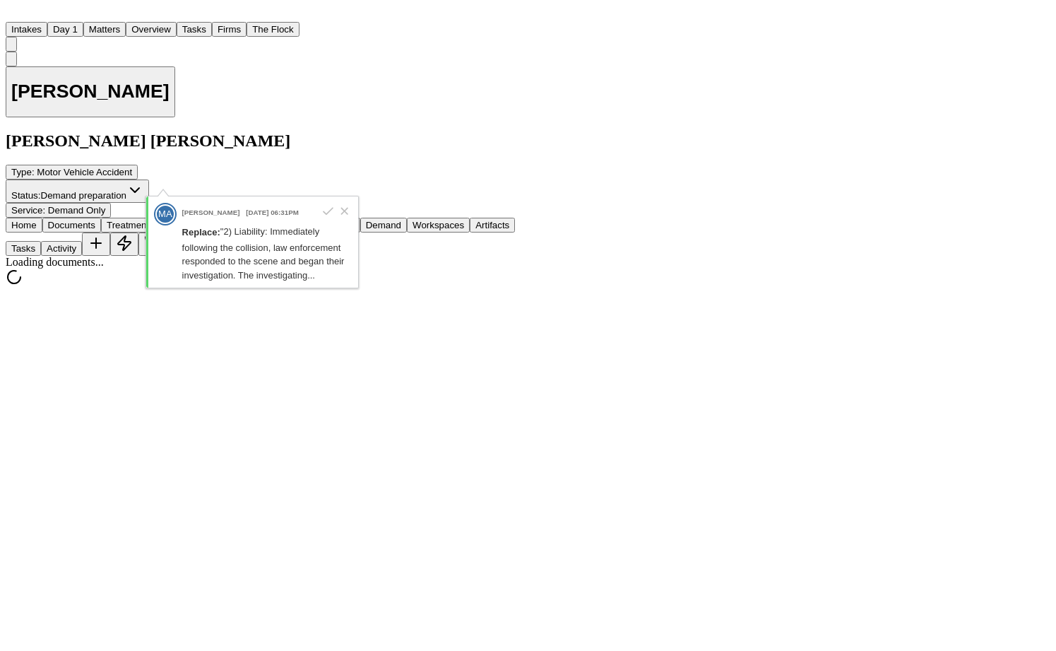
click at [66, 220] on span "Documents" at bounding box center [71, 225] width 47 height 11
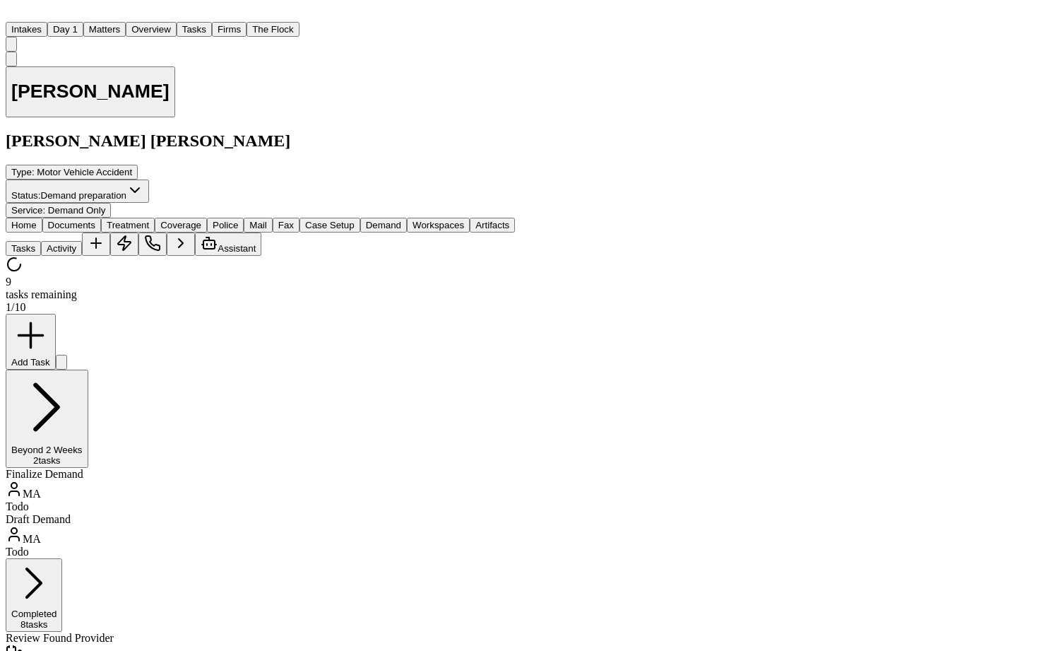
click at [366, 220] on span "Demand" at bounding box center [383, 225] width 35 height 11
select select "**********"
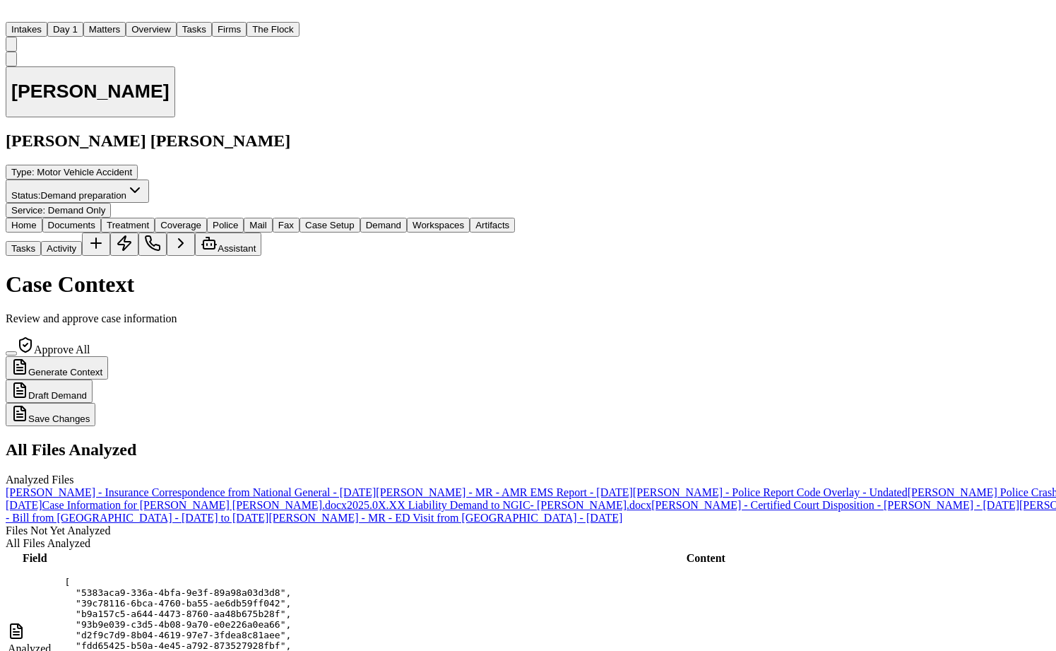
click at [419, 220] on span "Workspaces" at bounding box center [438, 225] width 52 height 11
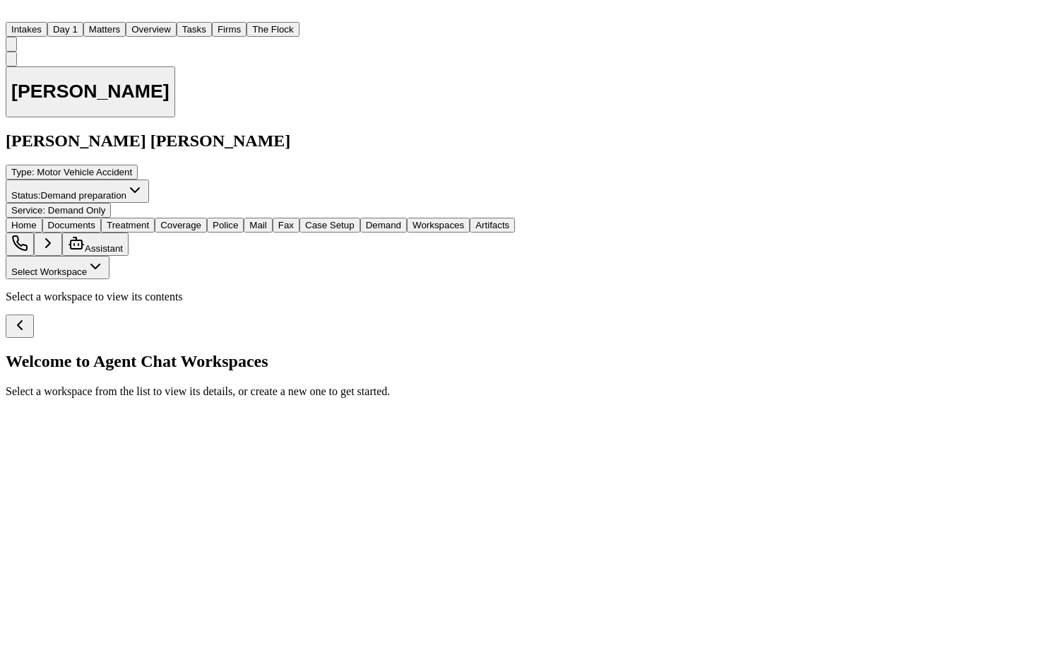
click at [42, 266] on span "Select Workspace" at bounding box center [49, 271] width 76 height 11
click at [45, 128] on button "[PERSON_NAME] Agent Demand" at bounding box center [93, 128] width 182 height 28
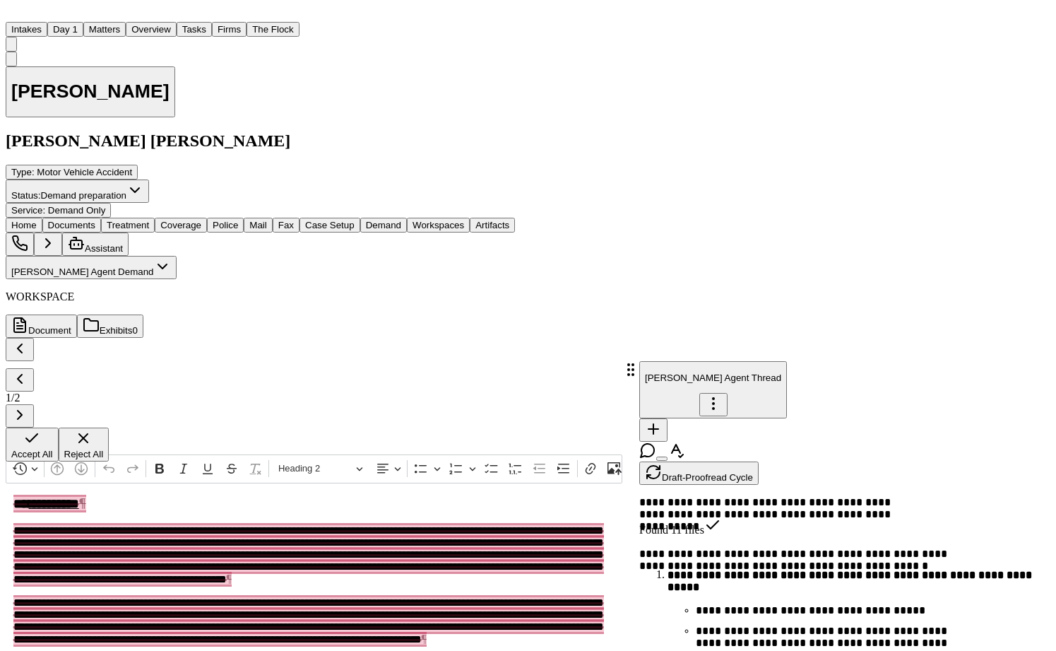
scroll to position [8334, 0]
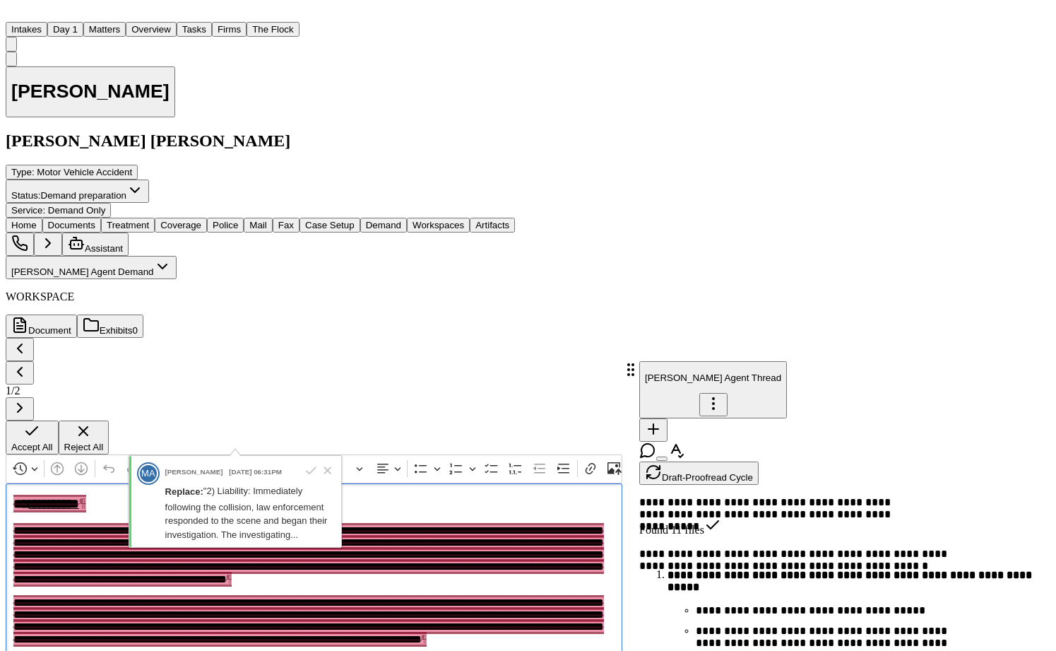
click at [53, 452] on span "Accept All" at bounding box center [32, 446] width 42 height 11
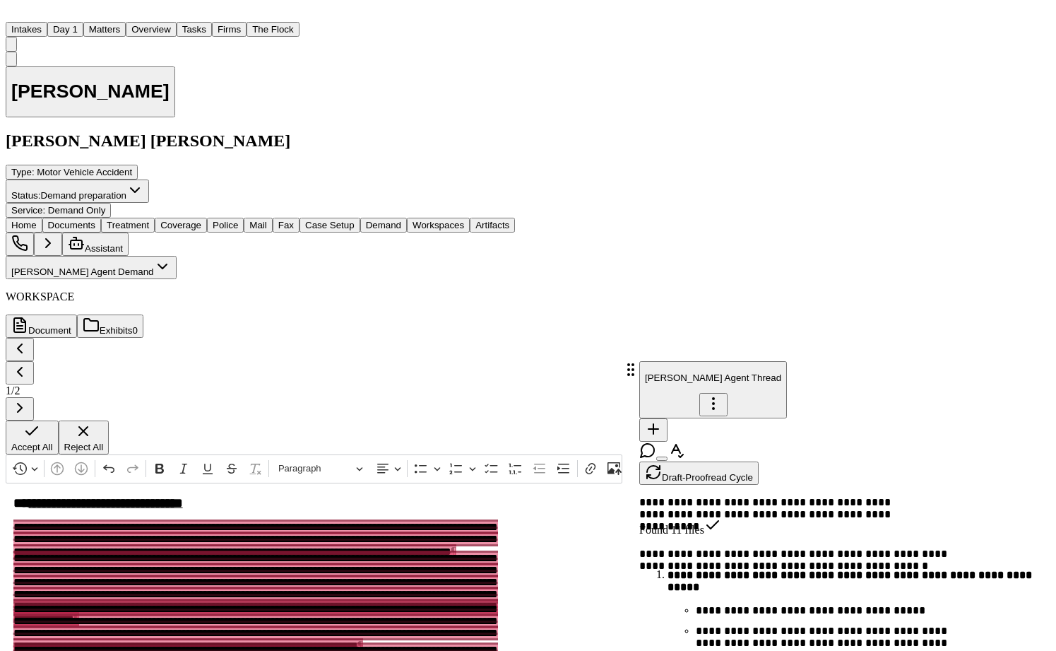
scroll to position [57, 0]
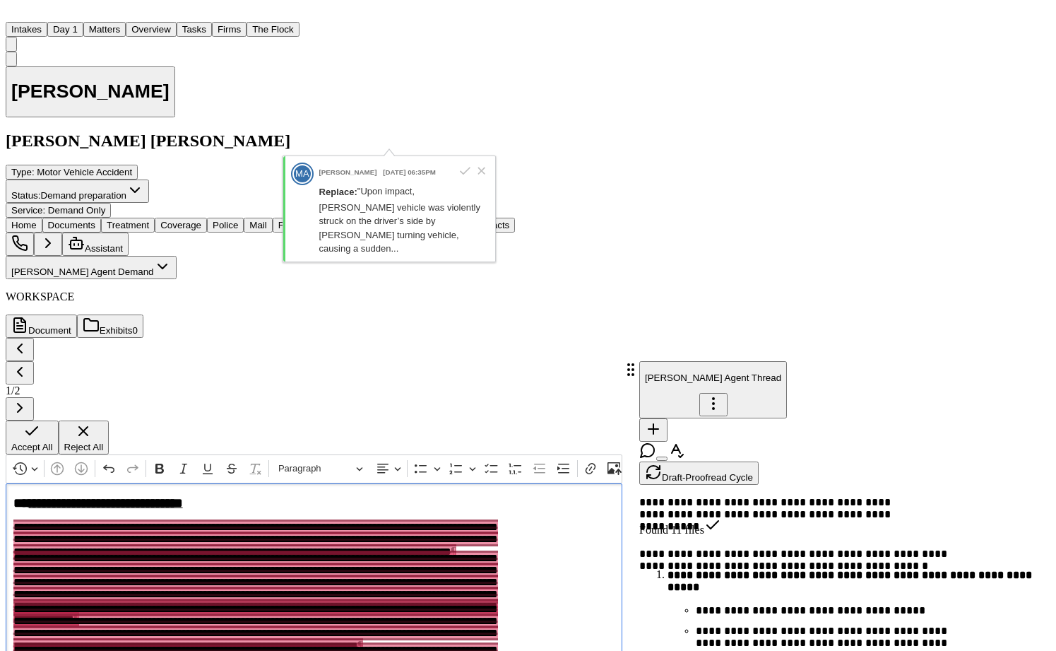
drag, startPoint x: 397, startPoint y: 465, endPoint x: 138, endPoint y: 251, distance: 335.2
copy div "**********"
click at [53, 452] on span "Accept All" at bounding box center [32, 446] width 42 height 11
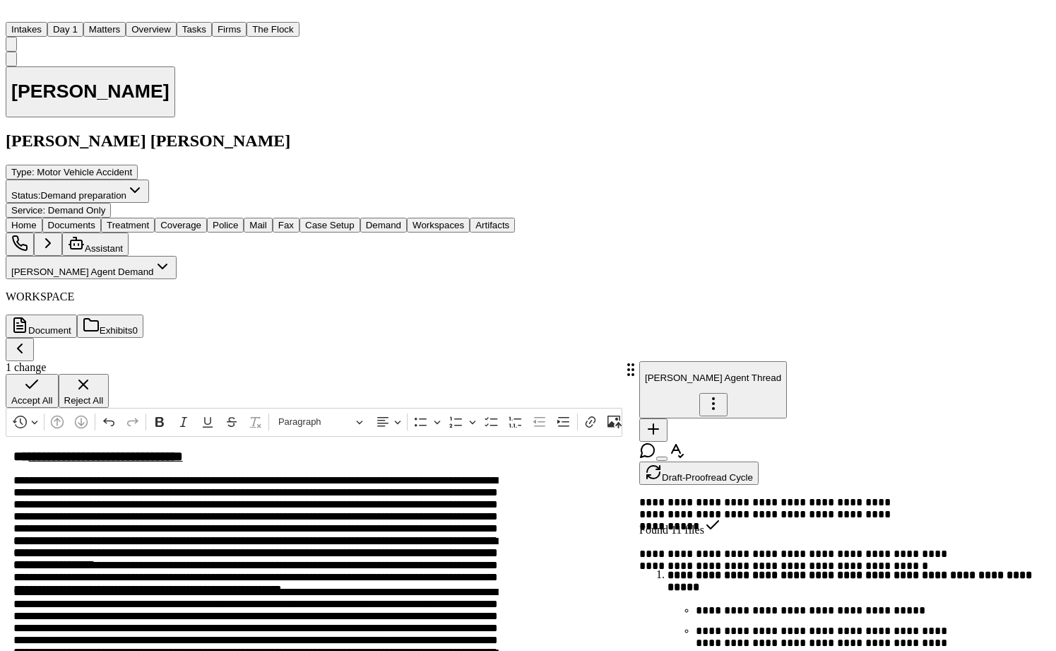
scroll to position [18, 0]
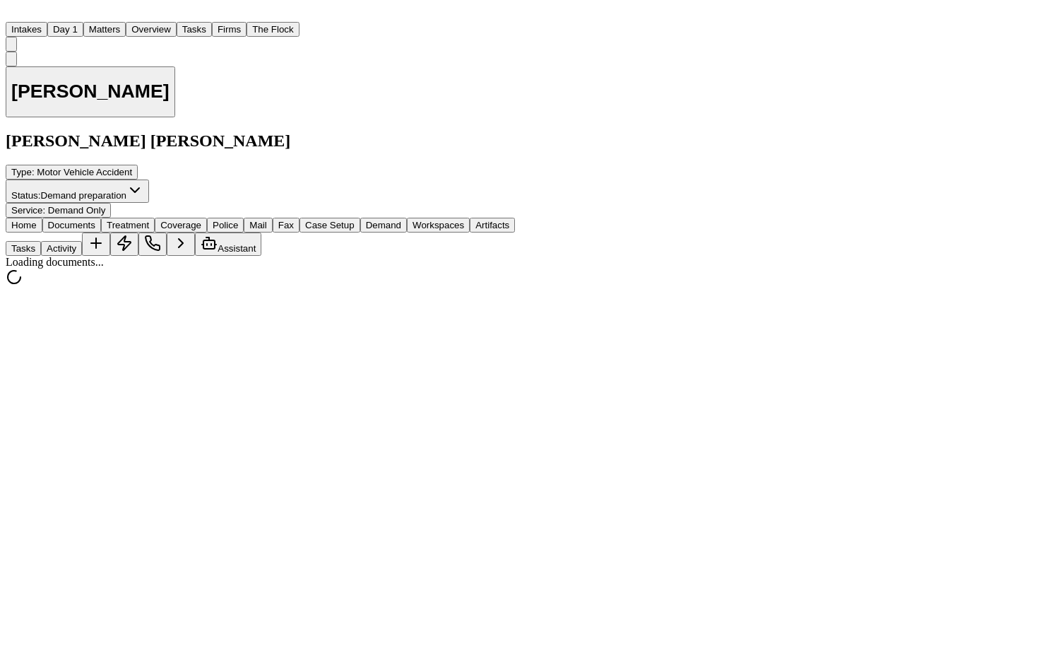
click at [73, 220] on span "Documents" at bounding box center [71, 225] width 47 height 11
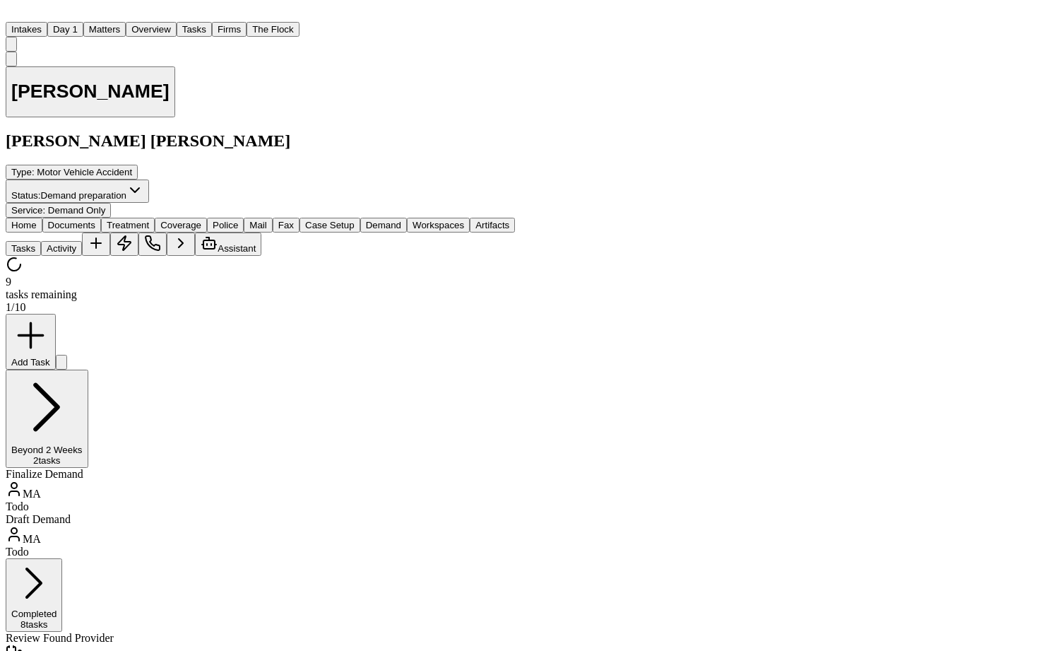
click at [366, 220] on span "Demand" at bounding box center [383, 225] width 35 height 11
select select "**********"
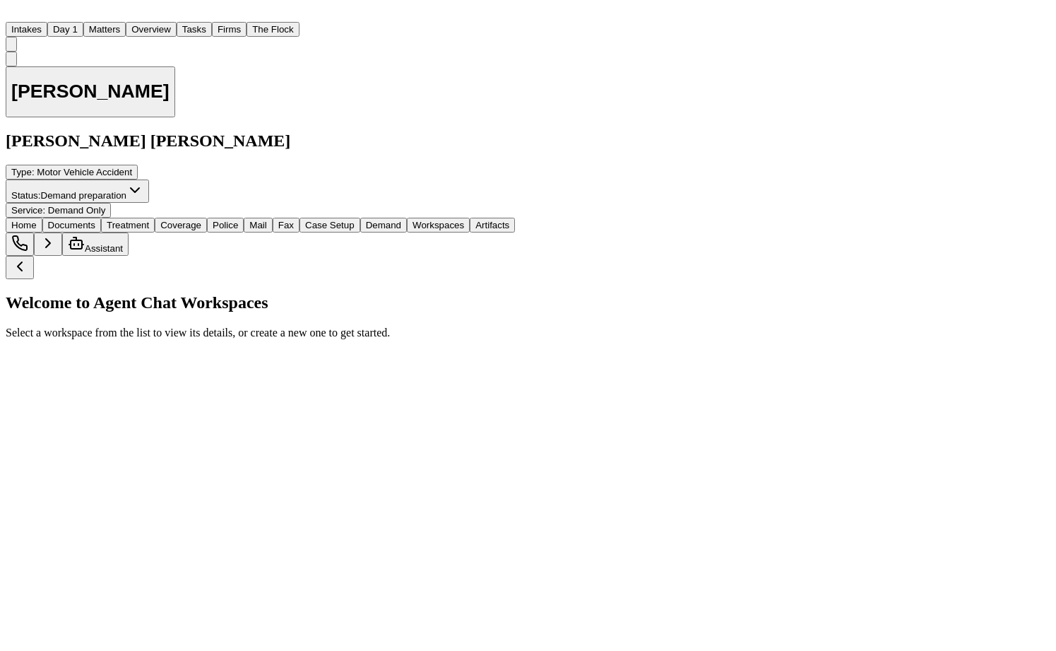
click at [429, 220] on span "Workspaces" at bounding box center [438, 225] width 52 height 11
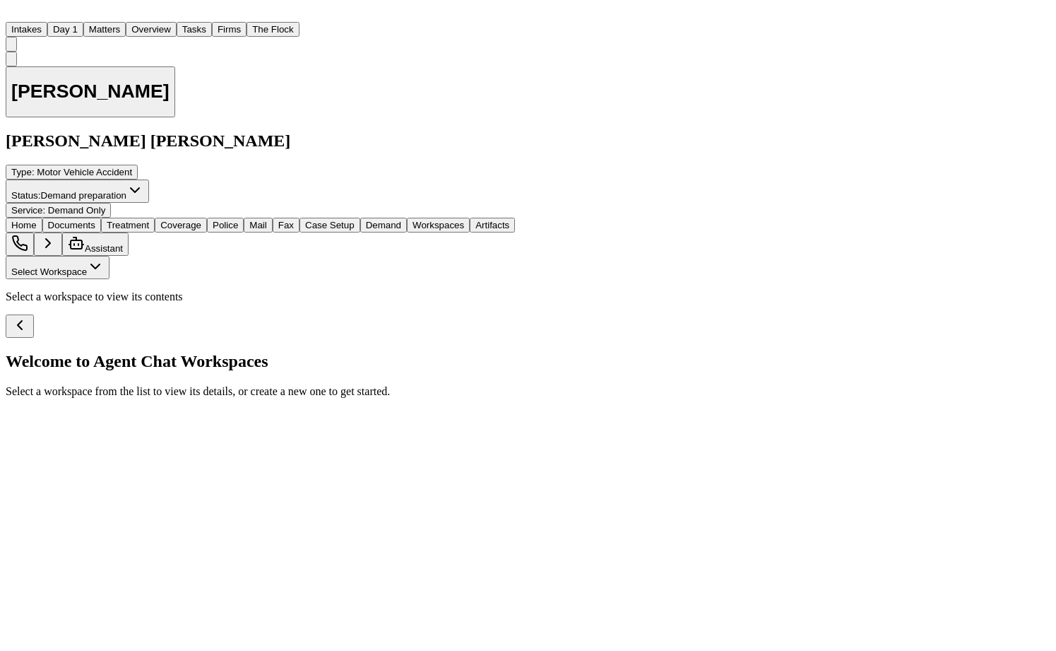
click at [77, 256] on button "Select Workspace" at bounding box center [58, 267] width 104 height 23
click at [47, 127] on span "[PERSON_NAME] Agent Demand" at bounding box center [79, 132] width 143 height 11
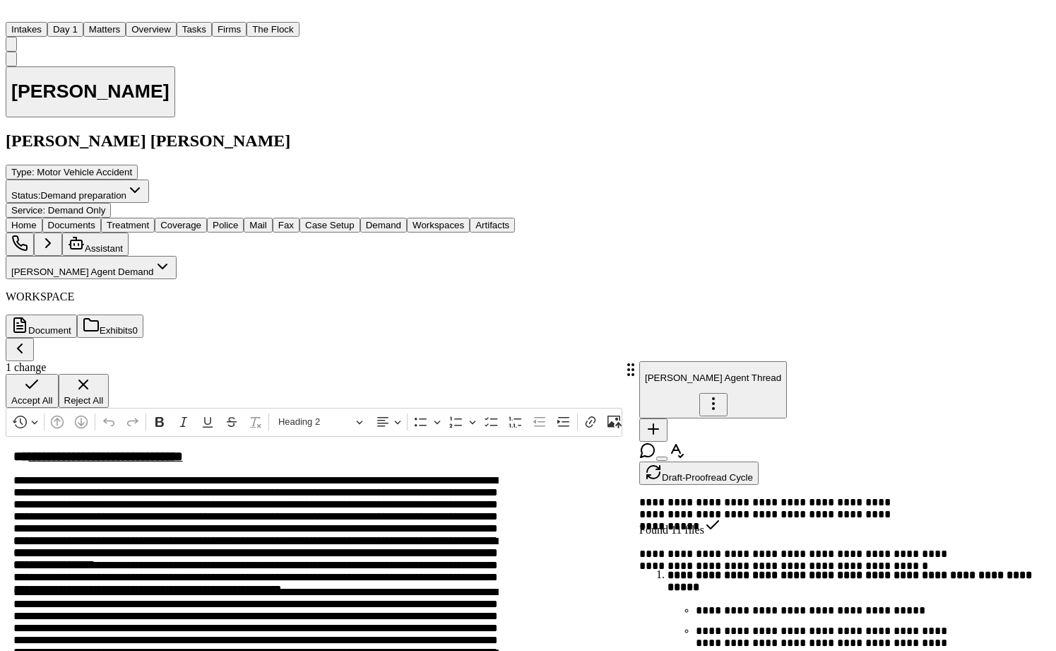
scroll to position [75, 0]
click at [53, 405] on span "Accept All" at bounding box center [32, 400] width 42 height 11
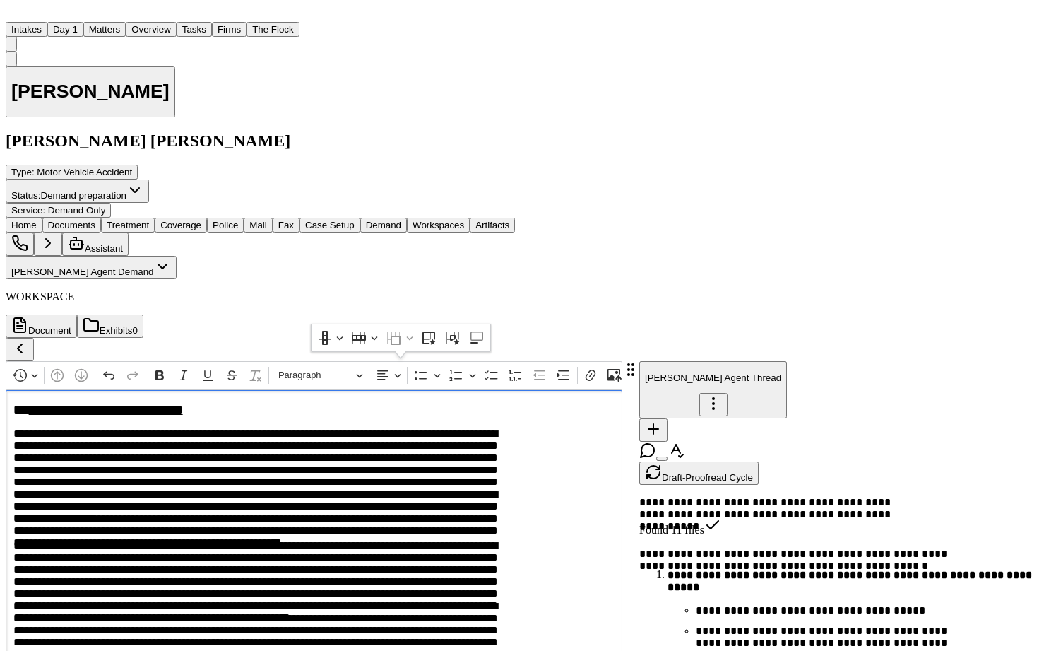
drag, startPoint x: 146, startPoint y: 362, endPoint x: 587, endPoint y: 454, distance: 450.9
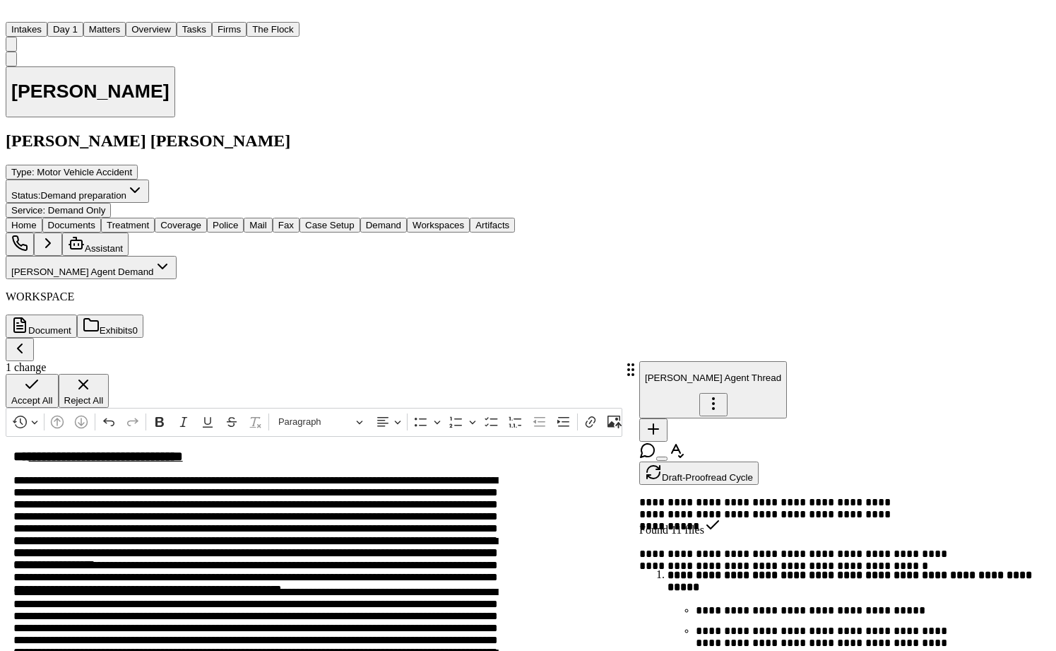
scroll to position [130, 0]
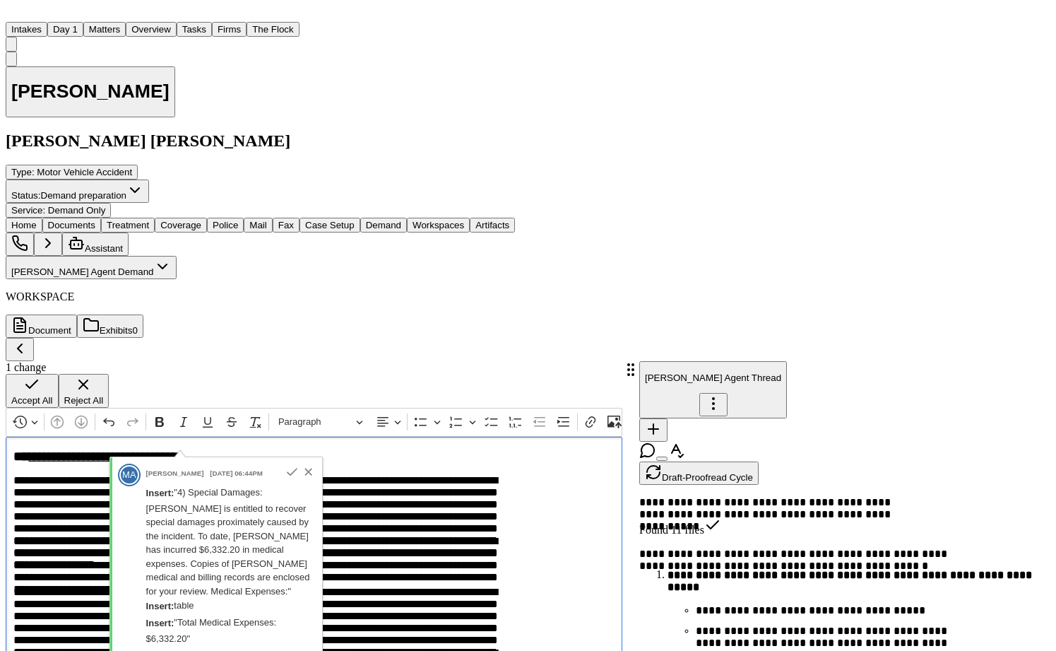
drag, startPoint x: 141, startPoint y: 461, endPoint x: 375, endPoint y: 484, distance: 235.7
copy div "**********"
click at [53, 405] on span "Accept All" at bounding box center [32, 400] width 42 height 11
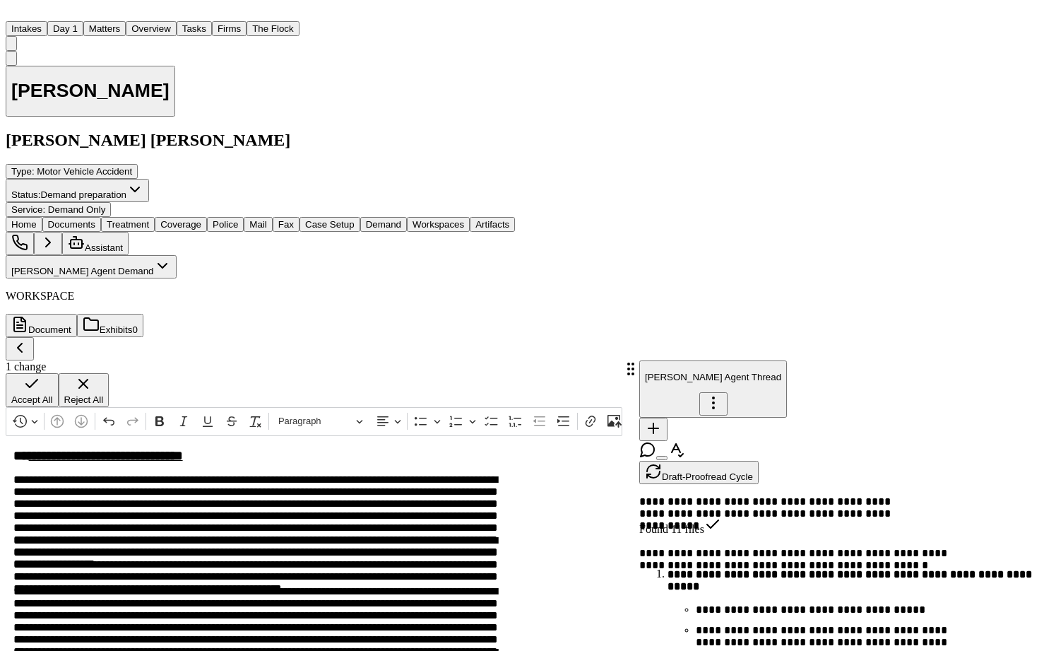
scroll to position [0, 0]
